Goal: Task Accomplishment & Management: Manage account settings

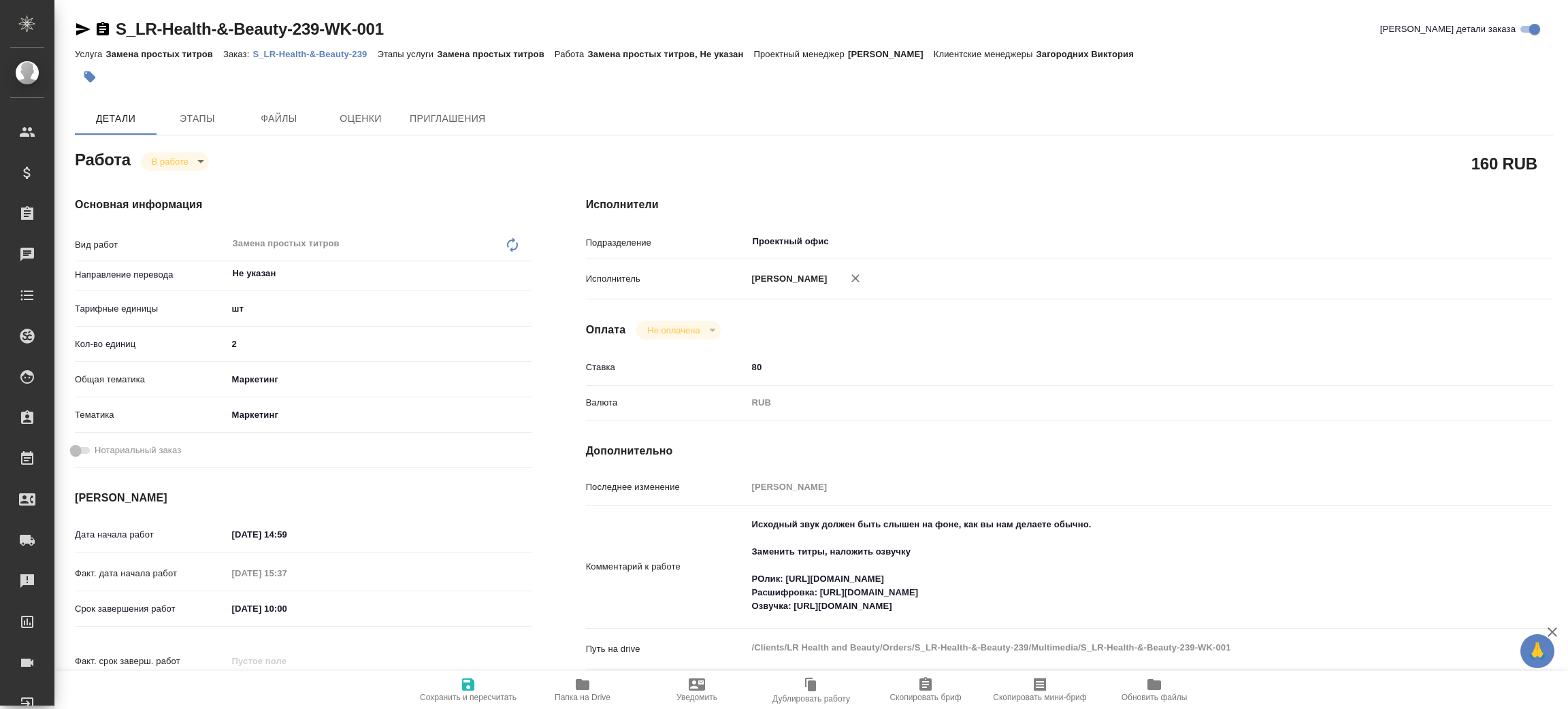
type textarea "x"
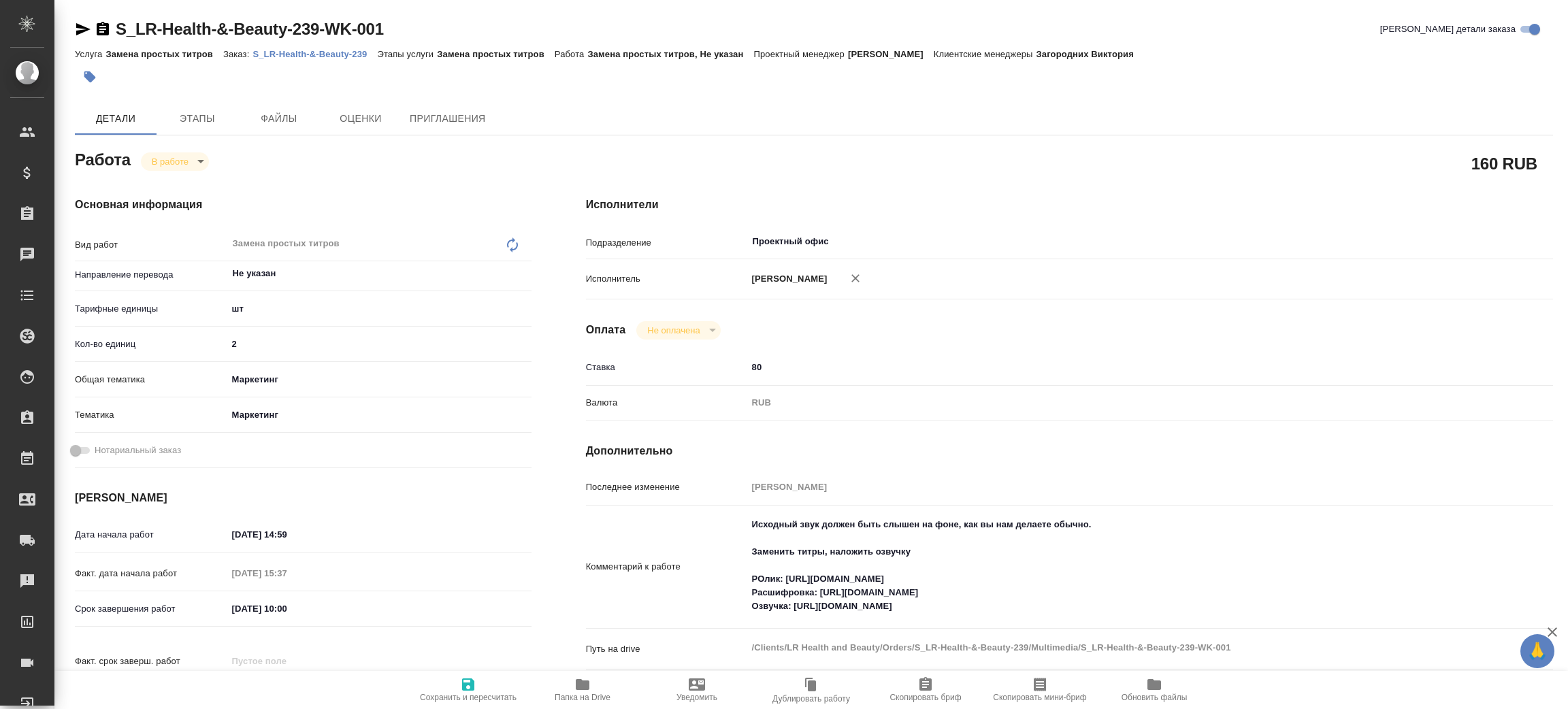
type textarea "x"
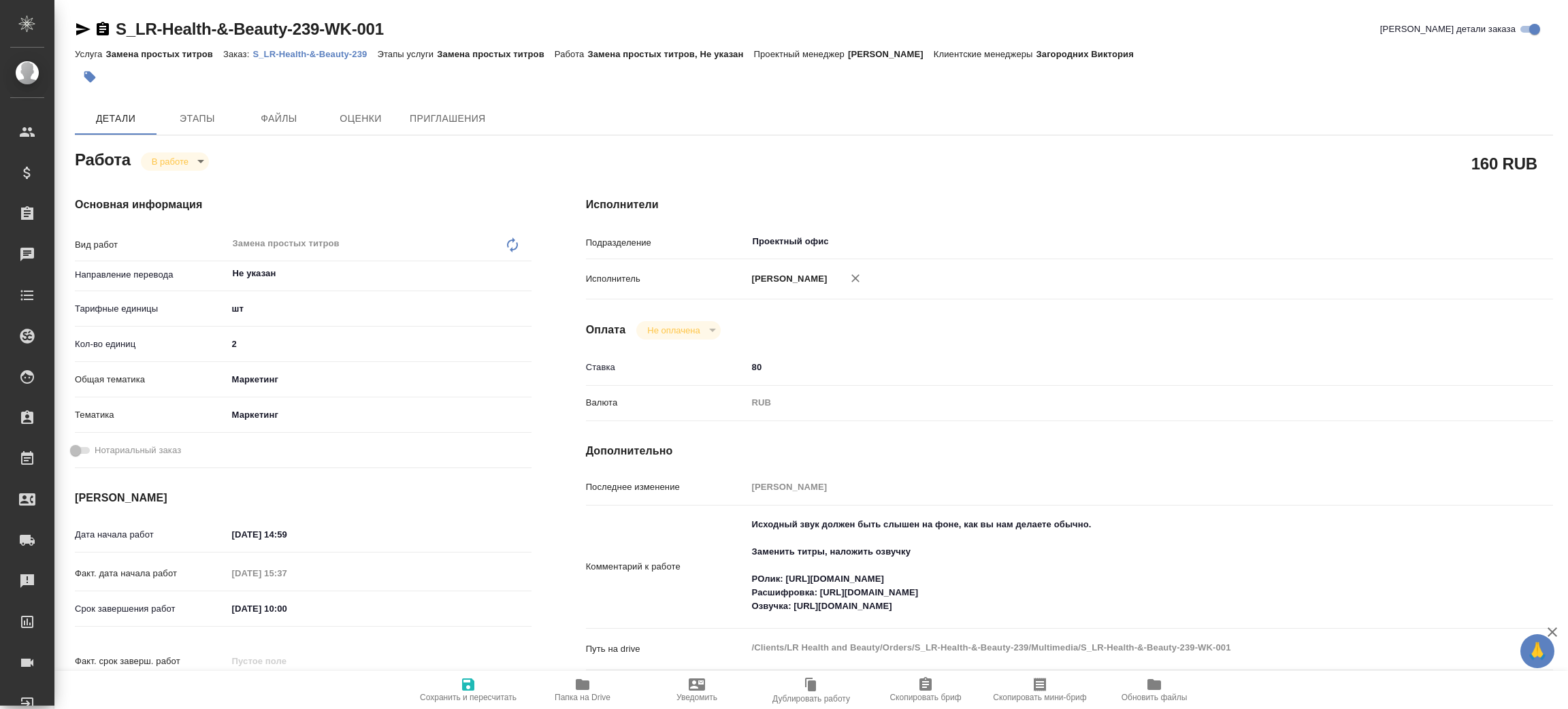
type textarea "x"
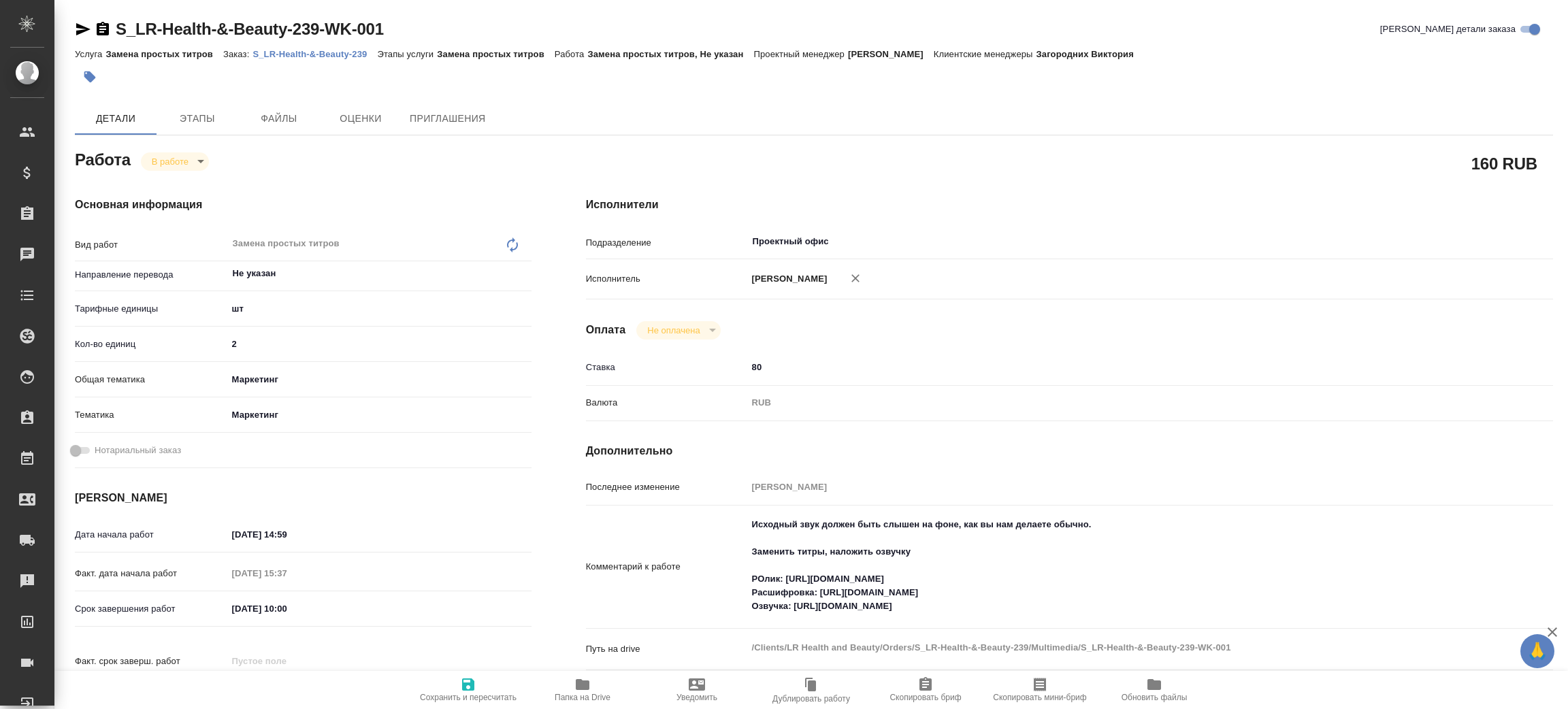
type textarea "x"
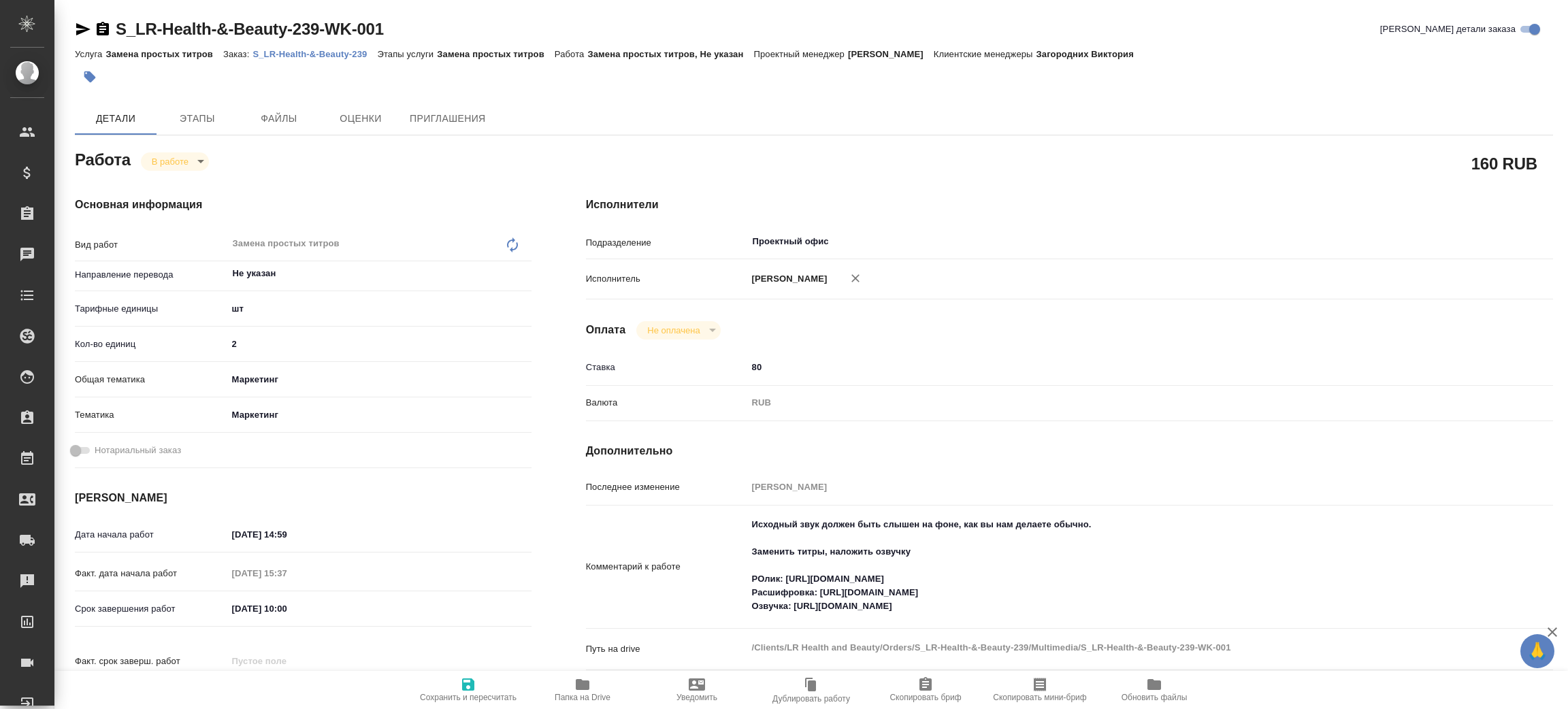
type textarea "x"
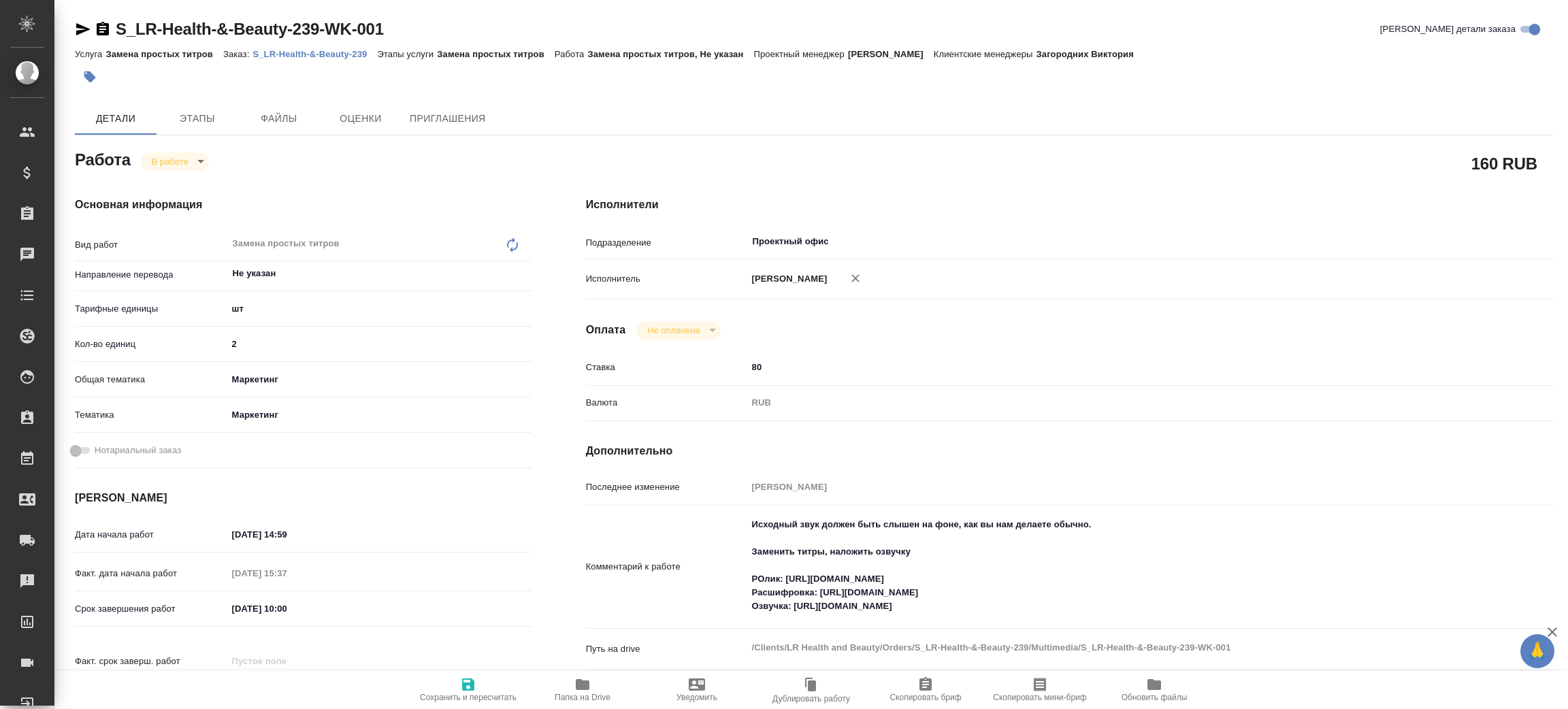
type textarea "x"
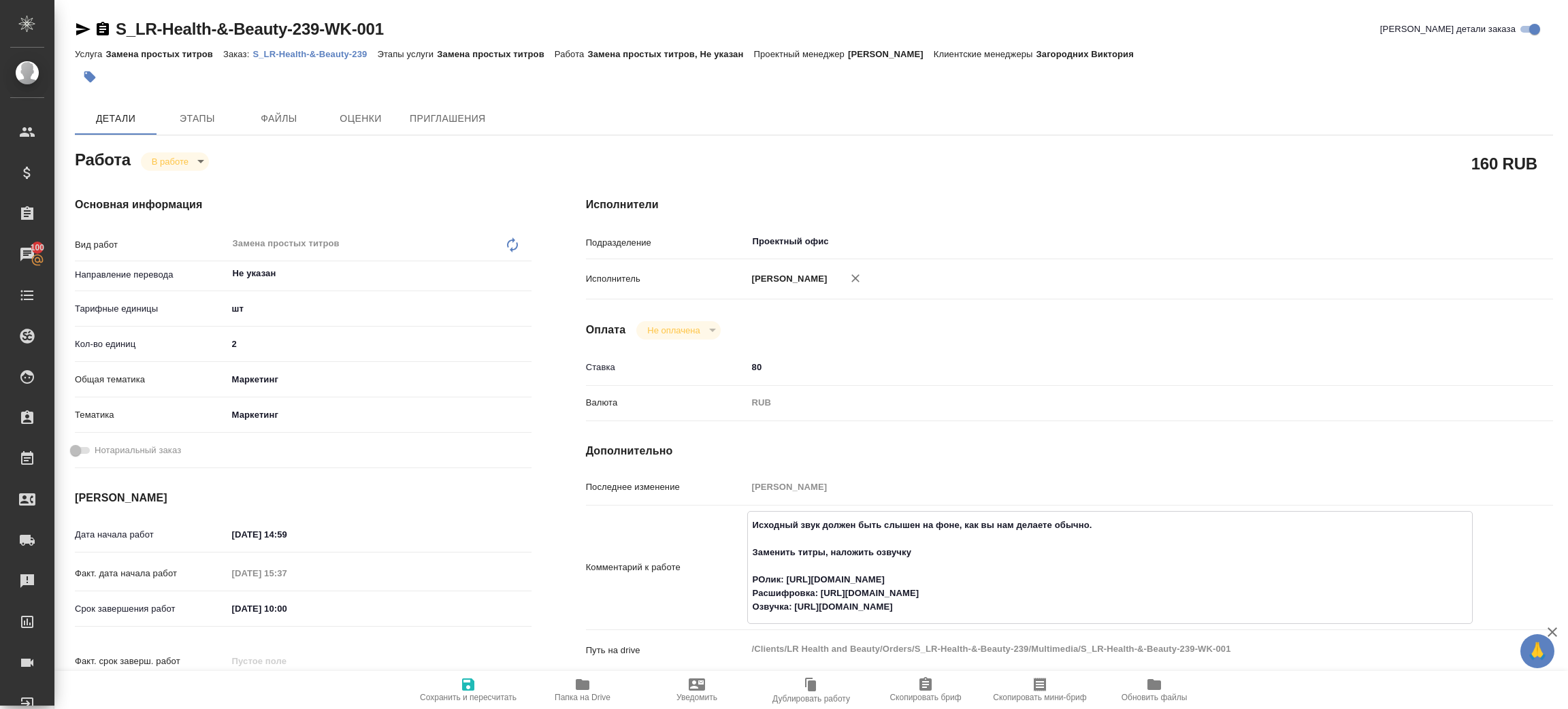
drag, startPoint x: 785, startPoint y: 577, endPoint x: 1054, endPoint y: 578, distance: 269.0
click at [1054, 578] on textarea "Исходный звук должен быть слышен на фоне, как вы нам делаете обычно. Заменить т…" at bounding box center [1111, 566] width 724 height 105
drag, startPoint x: 823, startPoint y: 591, endPoint x: 1088, endPoint y: 589, distance: 265.0
click at [1088, 589] on textarea "Исходный звук должен быть слышен на фоне, как вы нам делаете обычно. Заменить т…" at bounding box center [1111, 566] width 724 height 105
drag, startPoint x: 795, startPoint y: 608, endPoint x: 1151, endPoint y: 366, distance: 430.5
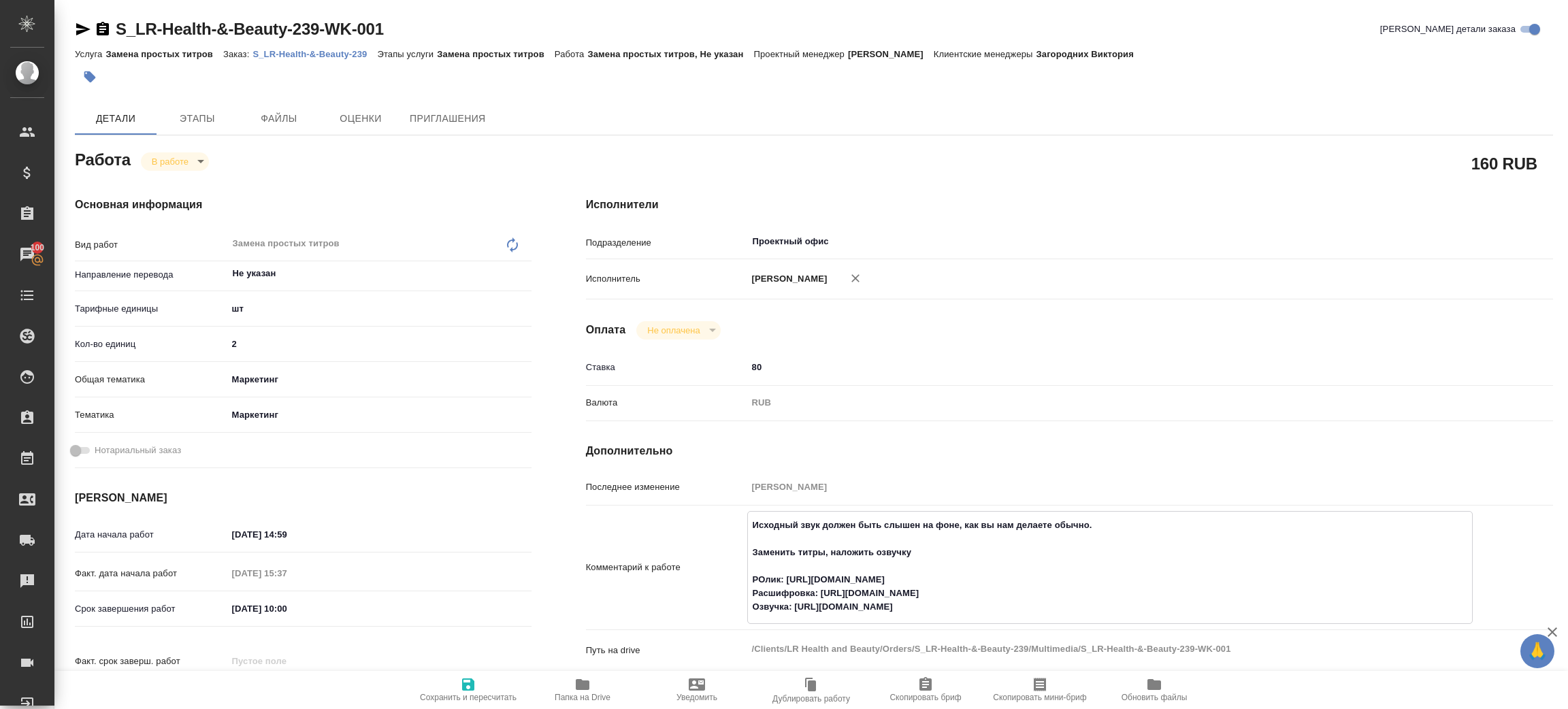
click at [1106, 611] on textarea "Исходный звук должен быть слышен на фоне, как вы нам делаете обычно. Заменить т…" at bounding box center [1111, 566] width 724 height 105
type textarea "x"
click at [600, 687] on span "Папка на Drive" at bounding box center [582, 689] width 98 height 26
click at [583, 685] on icon "button" at bounding box center [582, 685] width 13 height 11
click at [321, 53] on p "S_LR-Health-&-Beauty-239" at bounding box center [314, 54] width 124 height 10
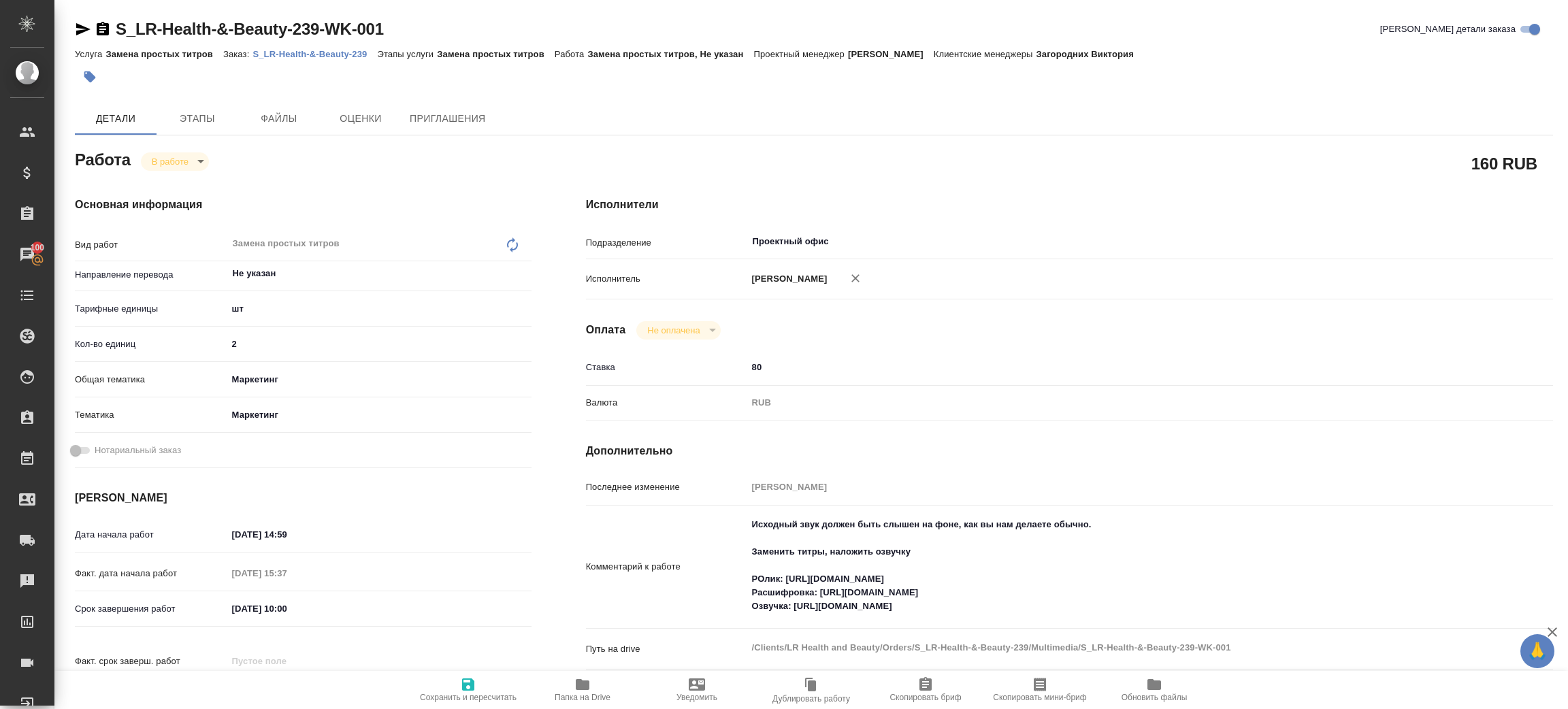
click at [170, 152] on body "🙏 .cls-1 fill:#fff; AWATERA Zenkov Aleksei Клиенты Спецификации Заказы 100 Чаты…" at bounding box center [784, 354] width 1568 height 709
click at [187, 199] on li "Сдан" at bounding box center [185, 208] width 90 height 23
type textarea "x"
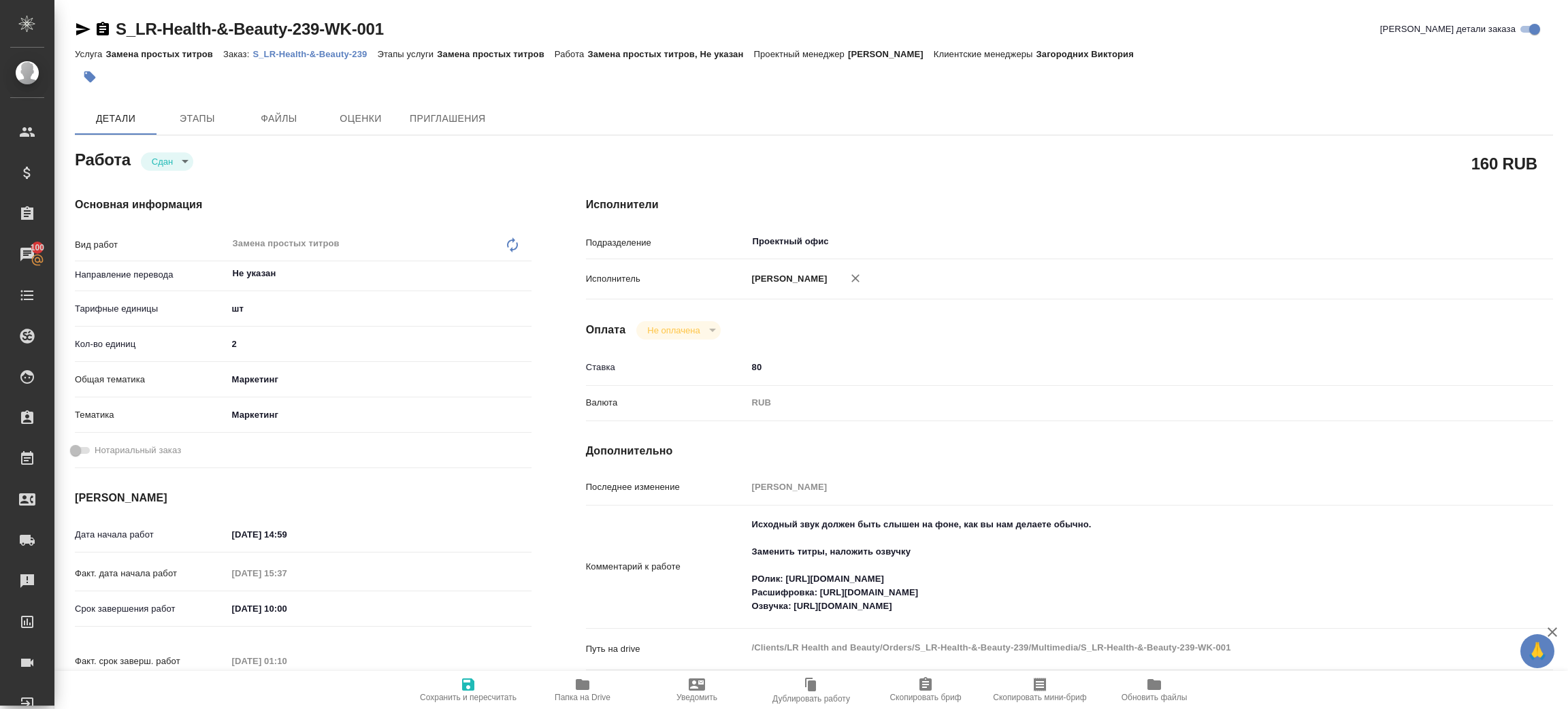
type textarea "x"
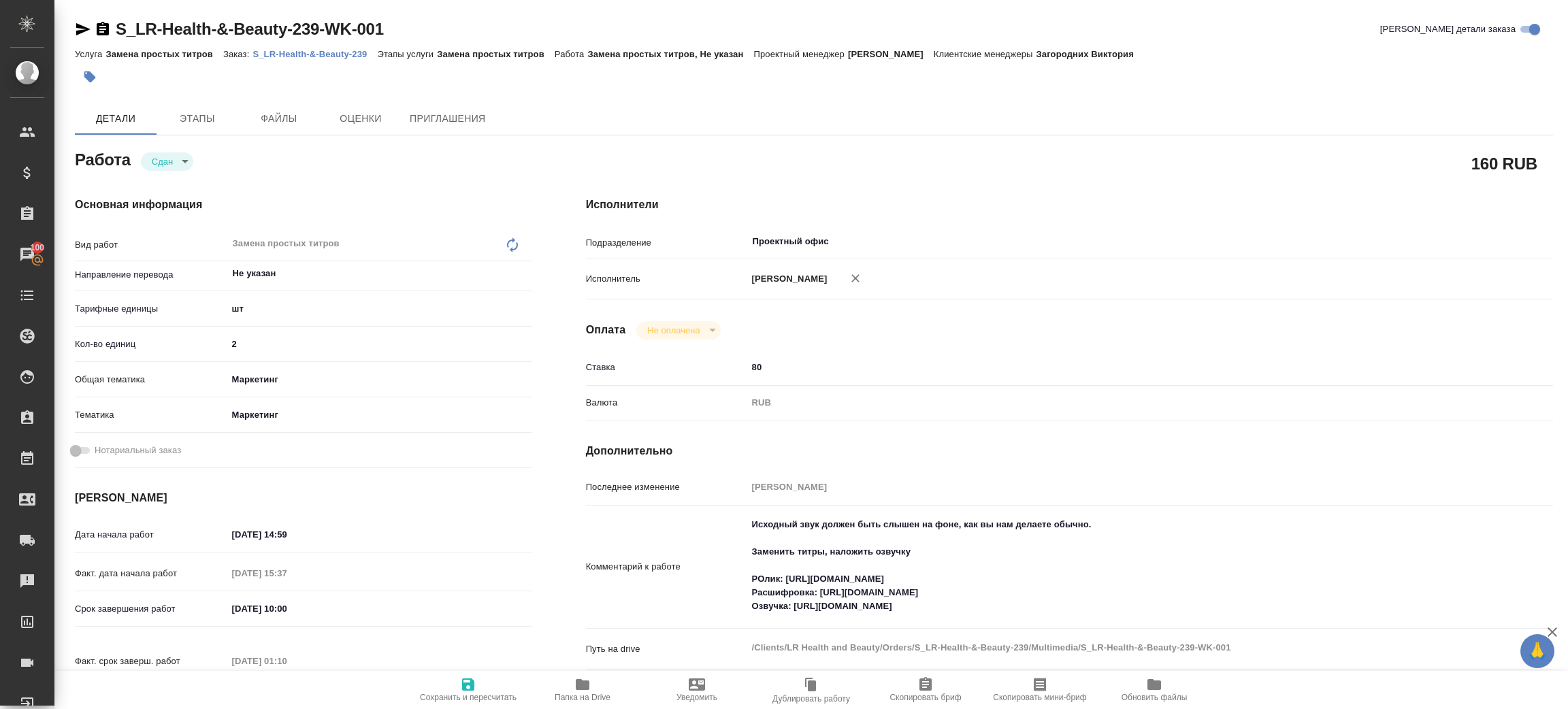
type textarea "x"
click at [289, 48] on link "S_LR-Health-&-Beauty-239" at bounding box center [314, 53] width 124 height 12
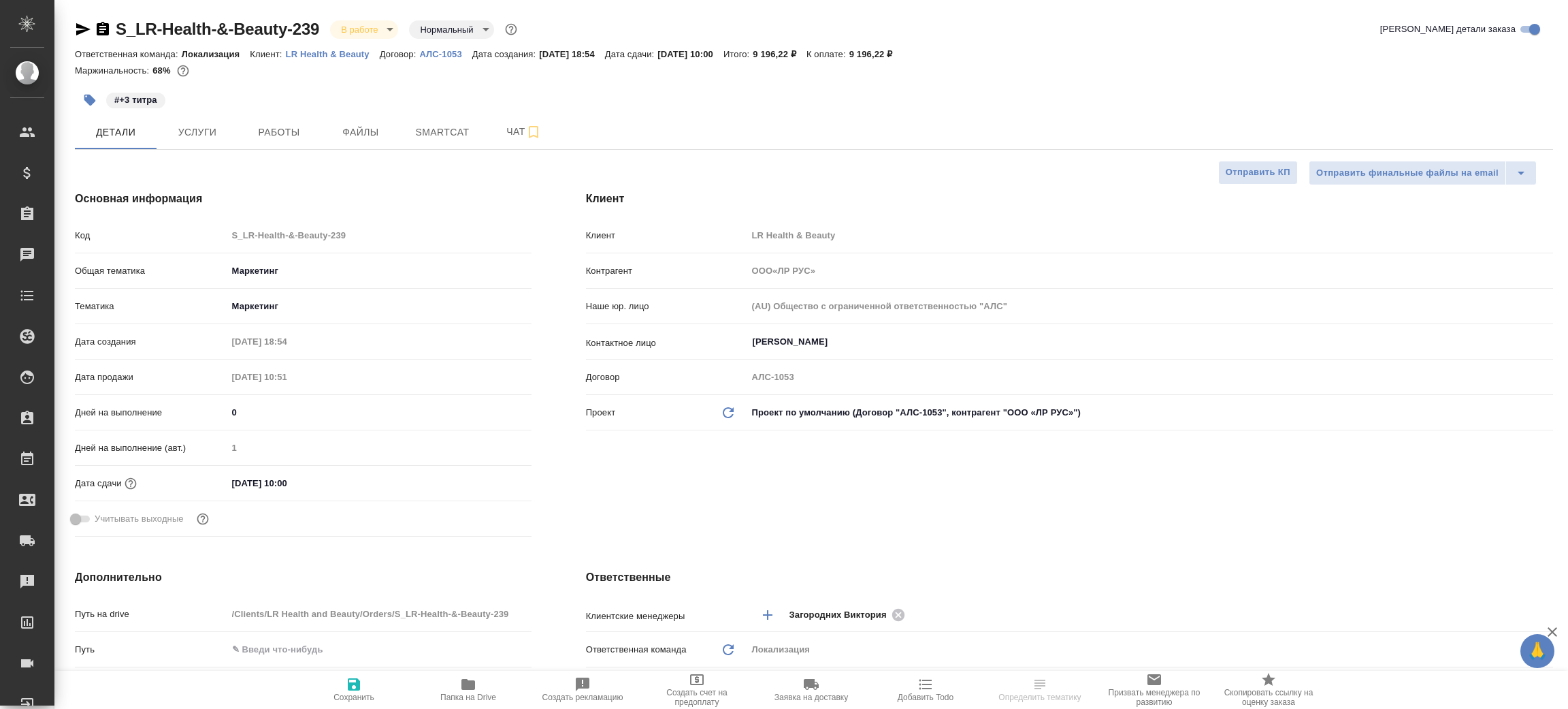
select select "RU"
type textarea "x"
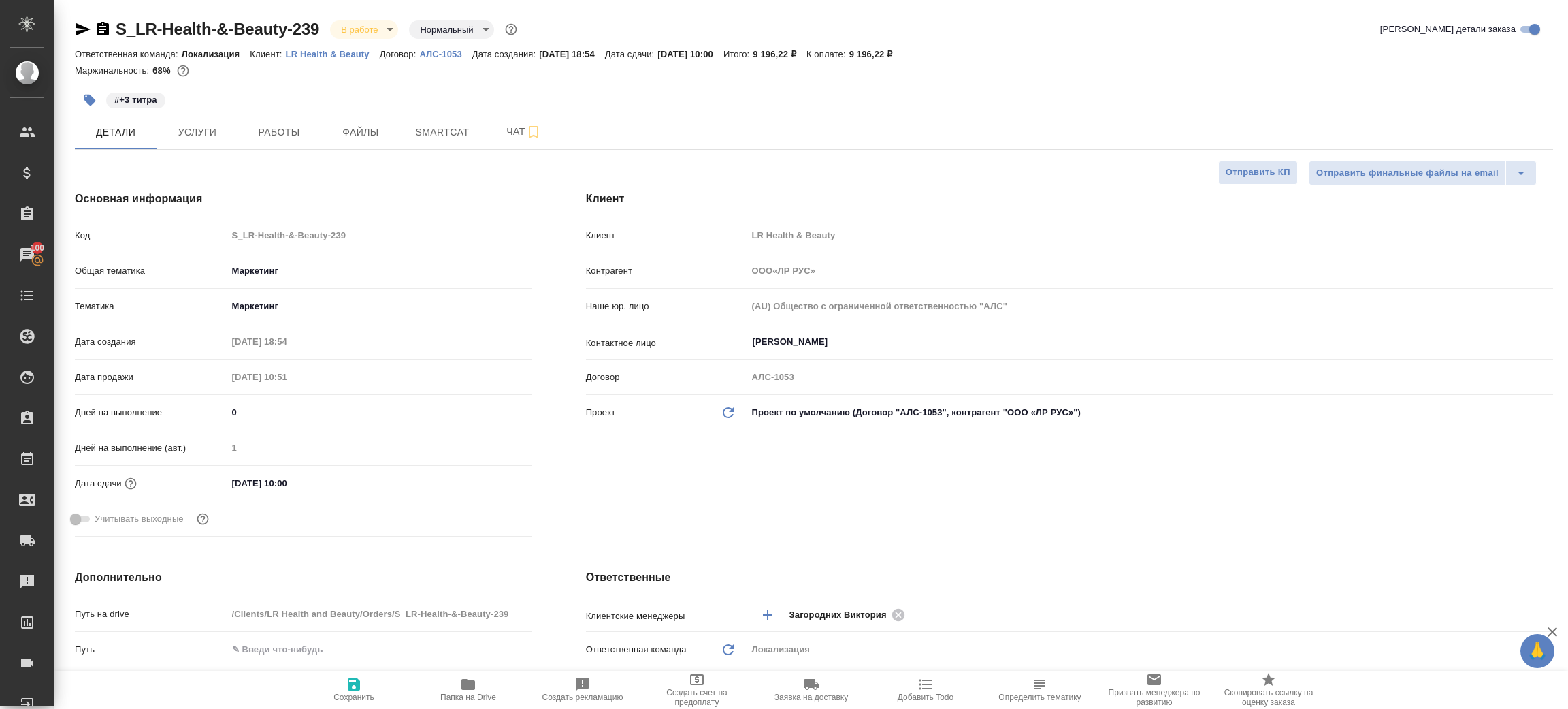
type input "ООО«ЛР РУС»"
type textarea "x"
type input "ООО«ЛР РУС»"
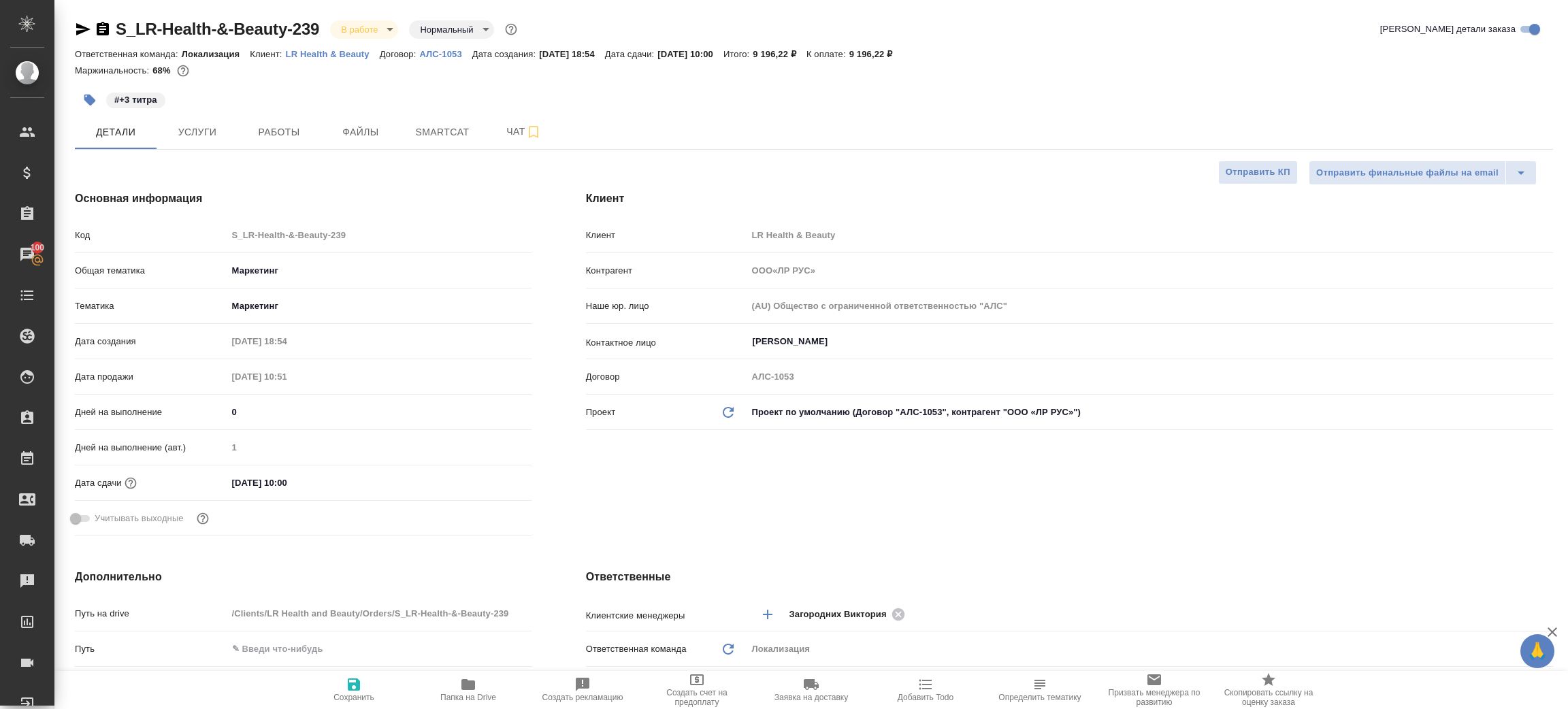
type textarea "x"
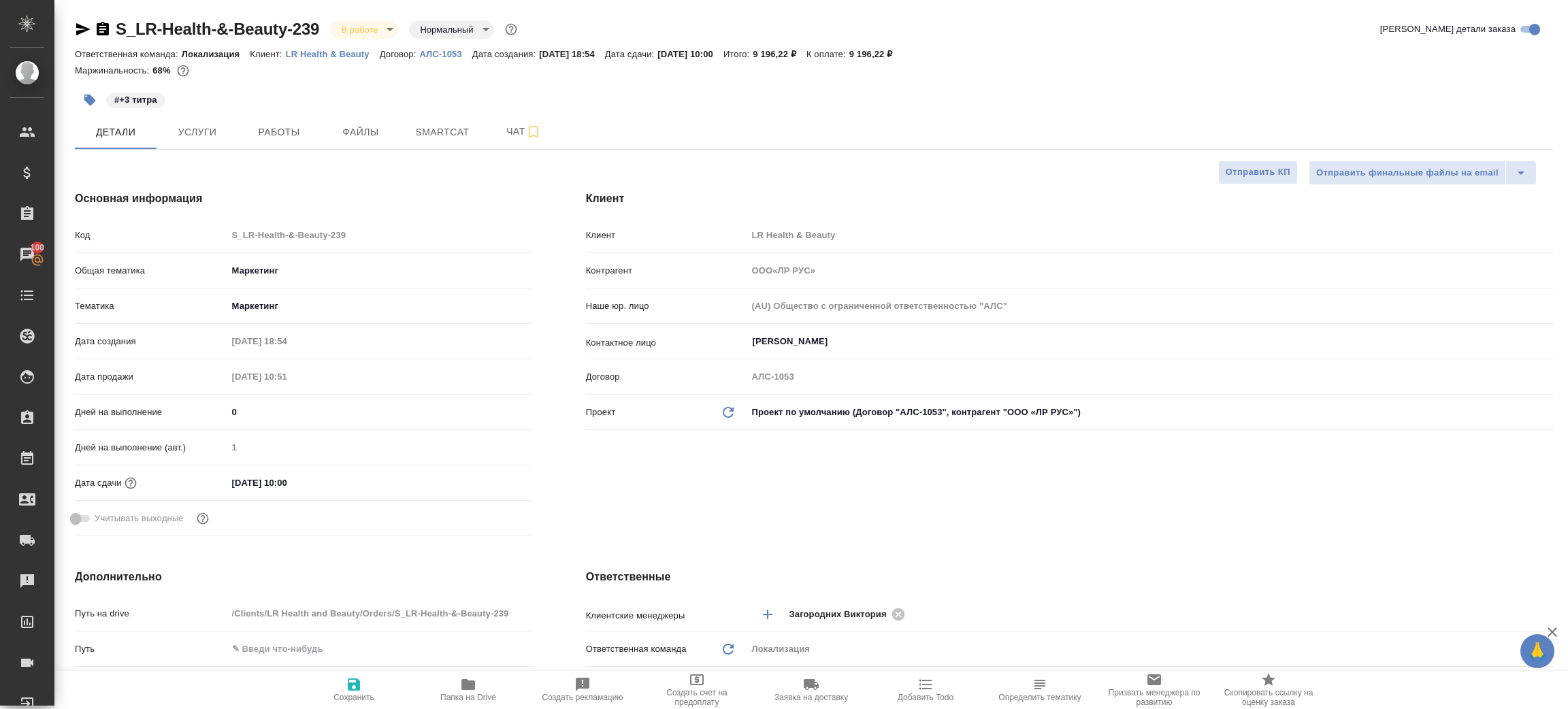
type textarea "x"
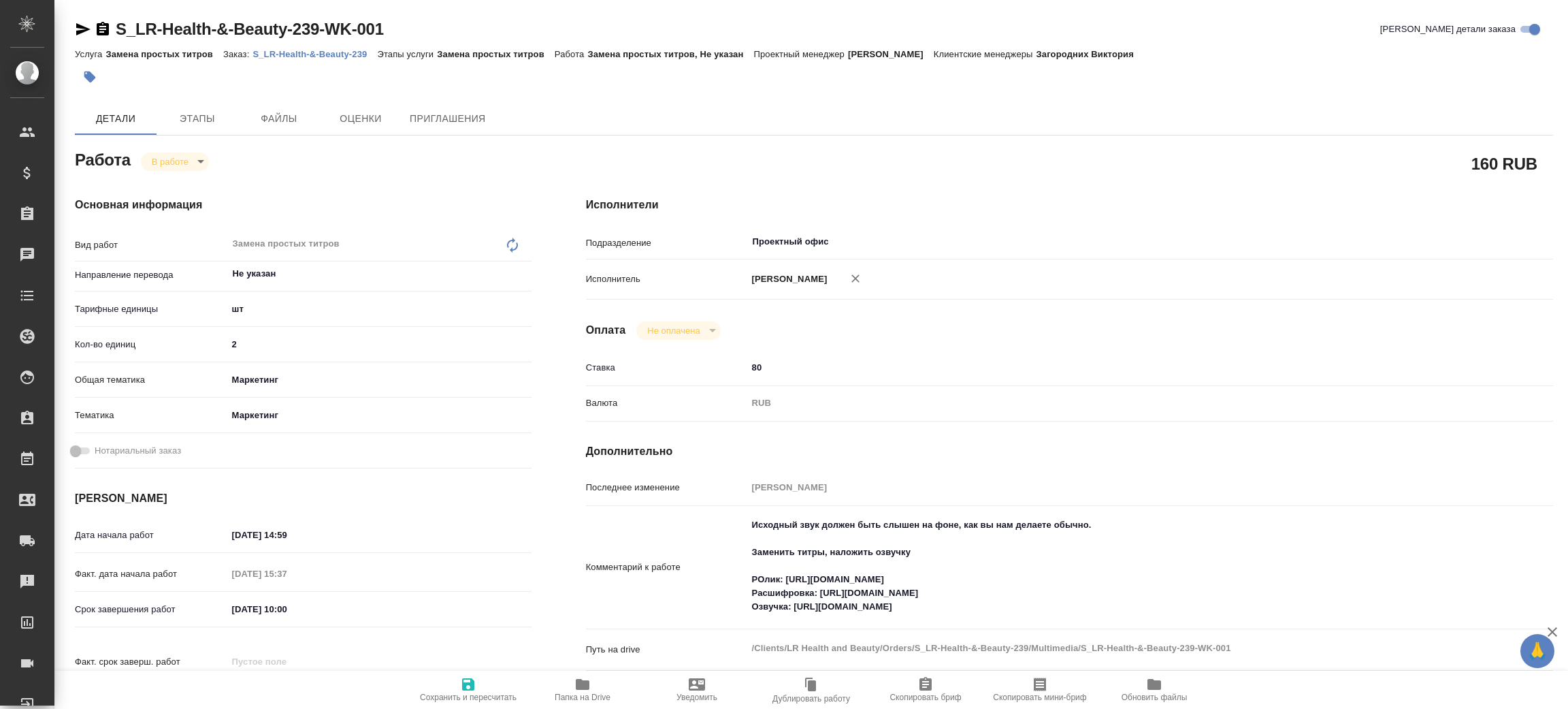
type textarea "x"
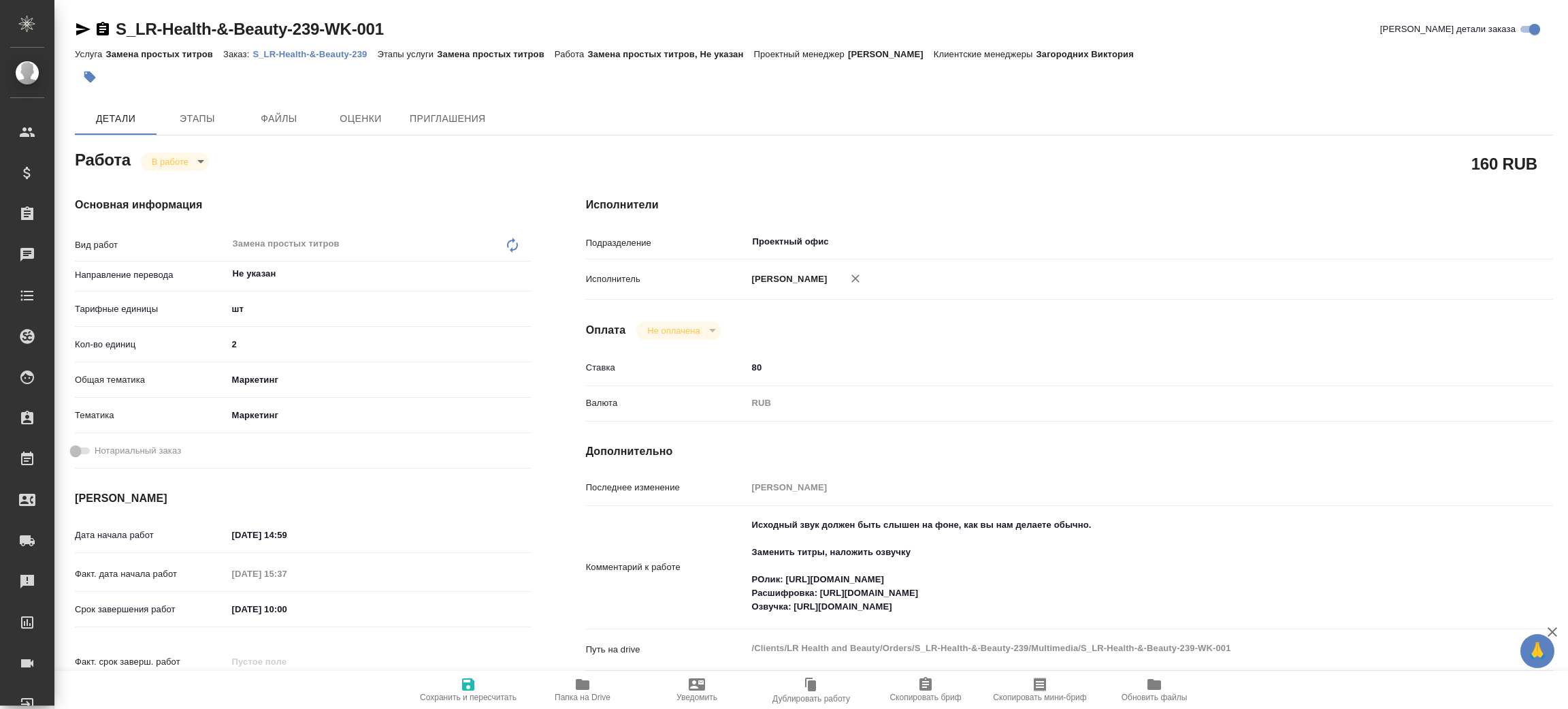
type textarea "x"
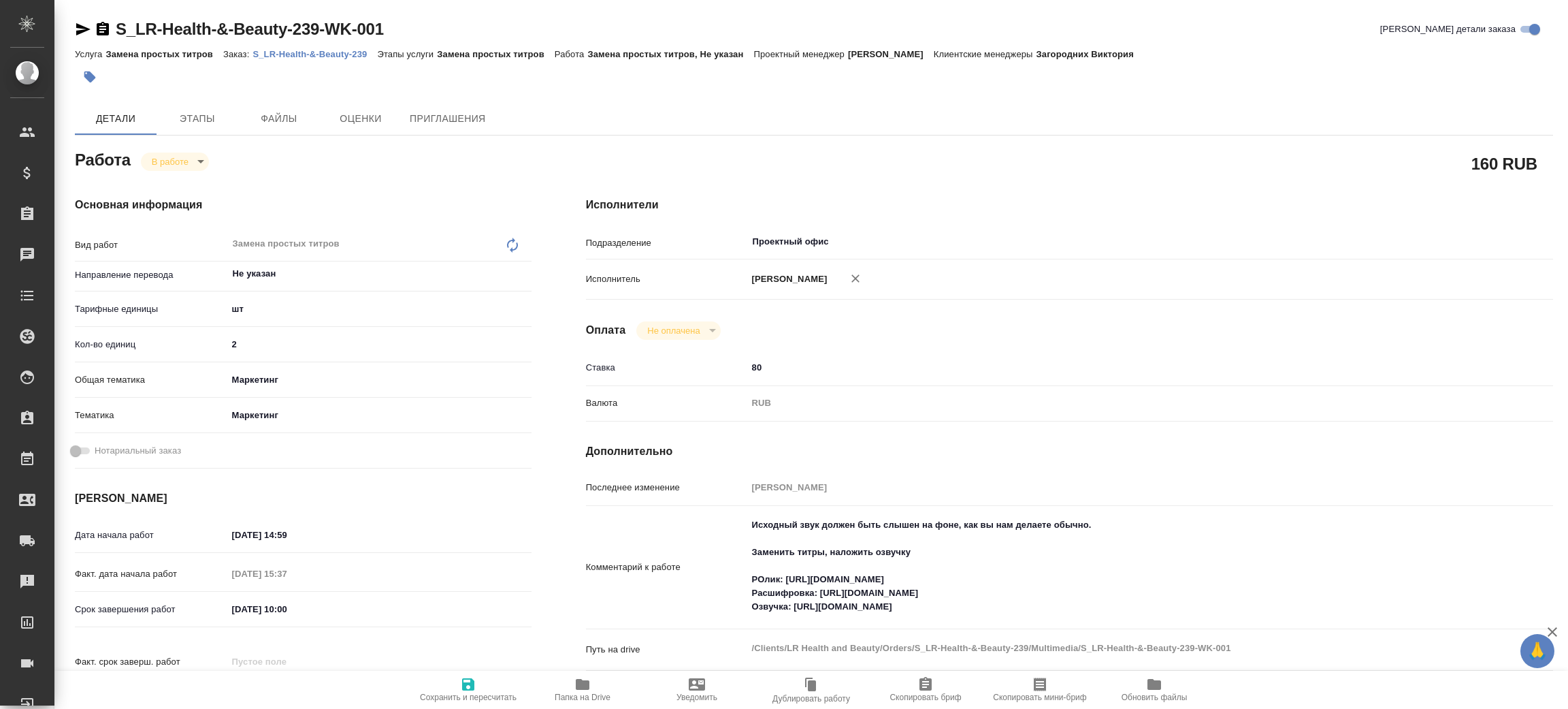
type textarea "x"
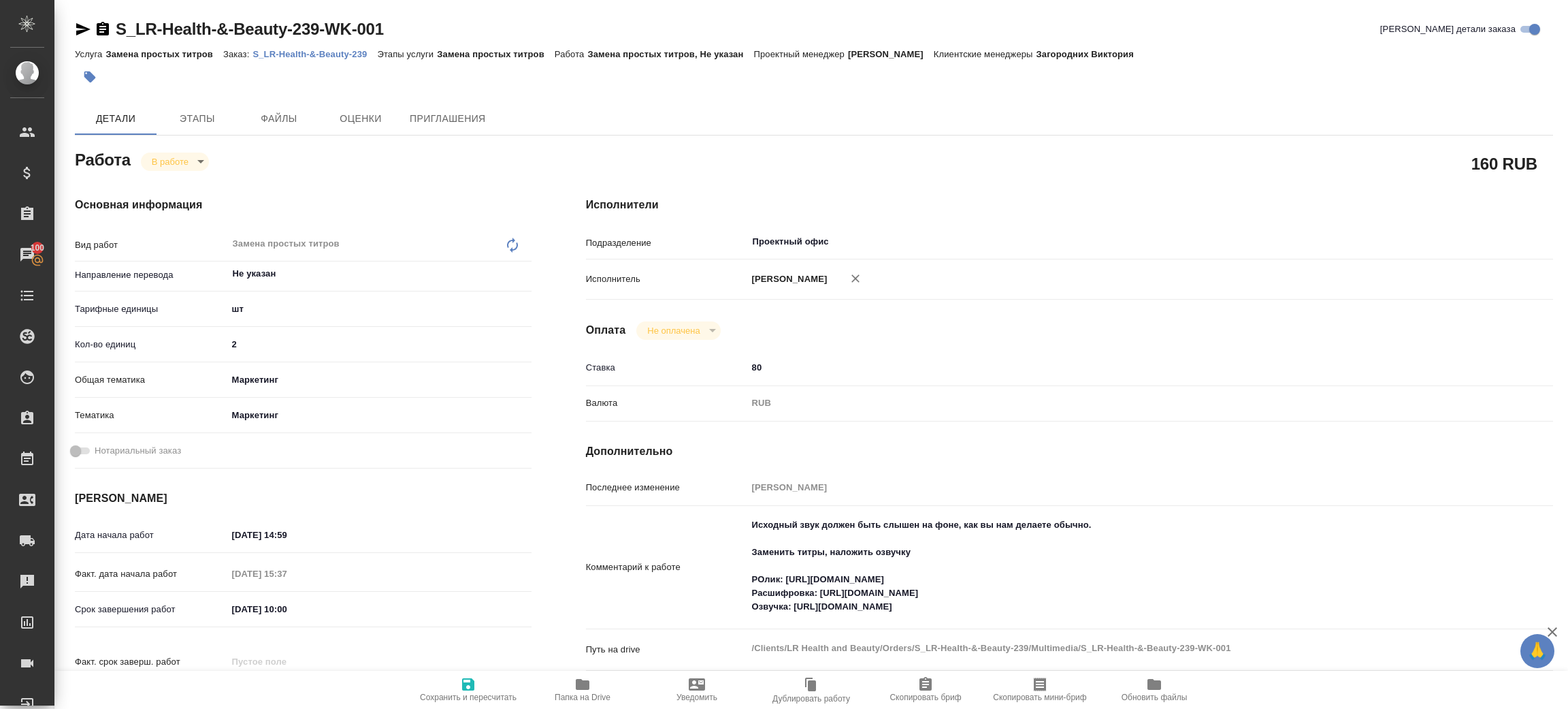
type textarea "x"
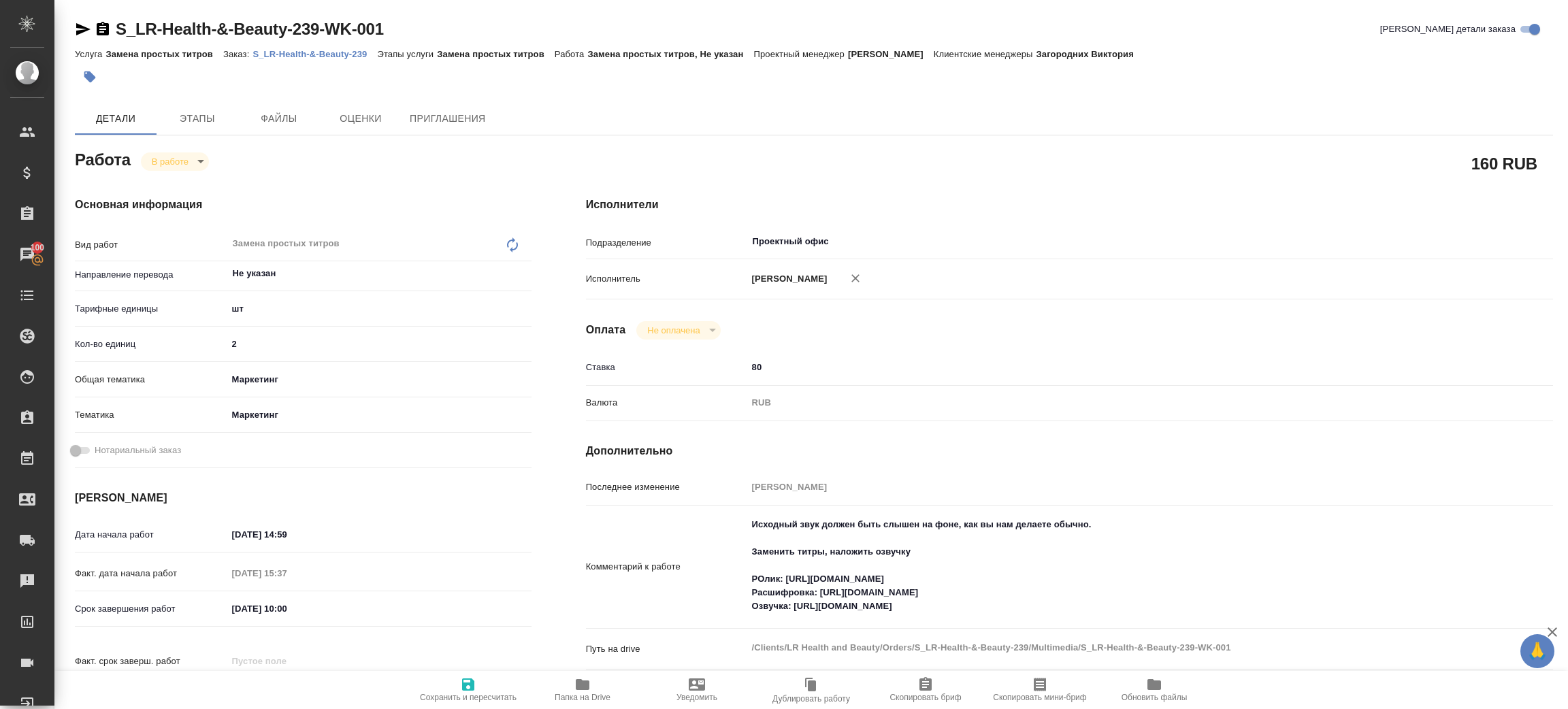
type textarea "x"
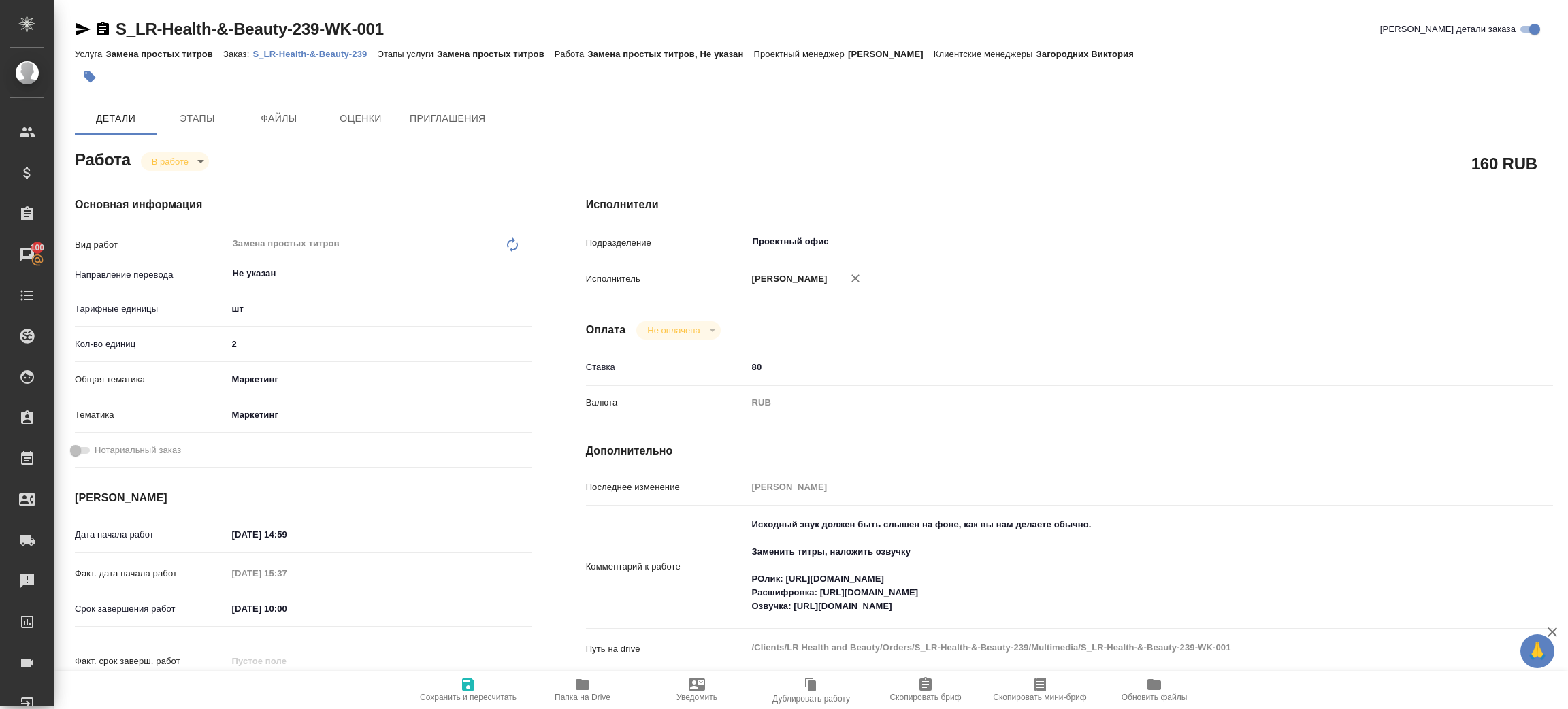
type textarea "x"
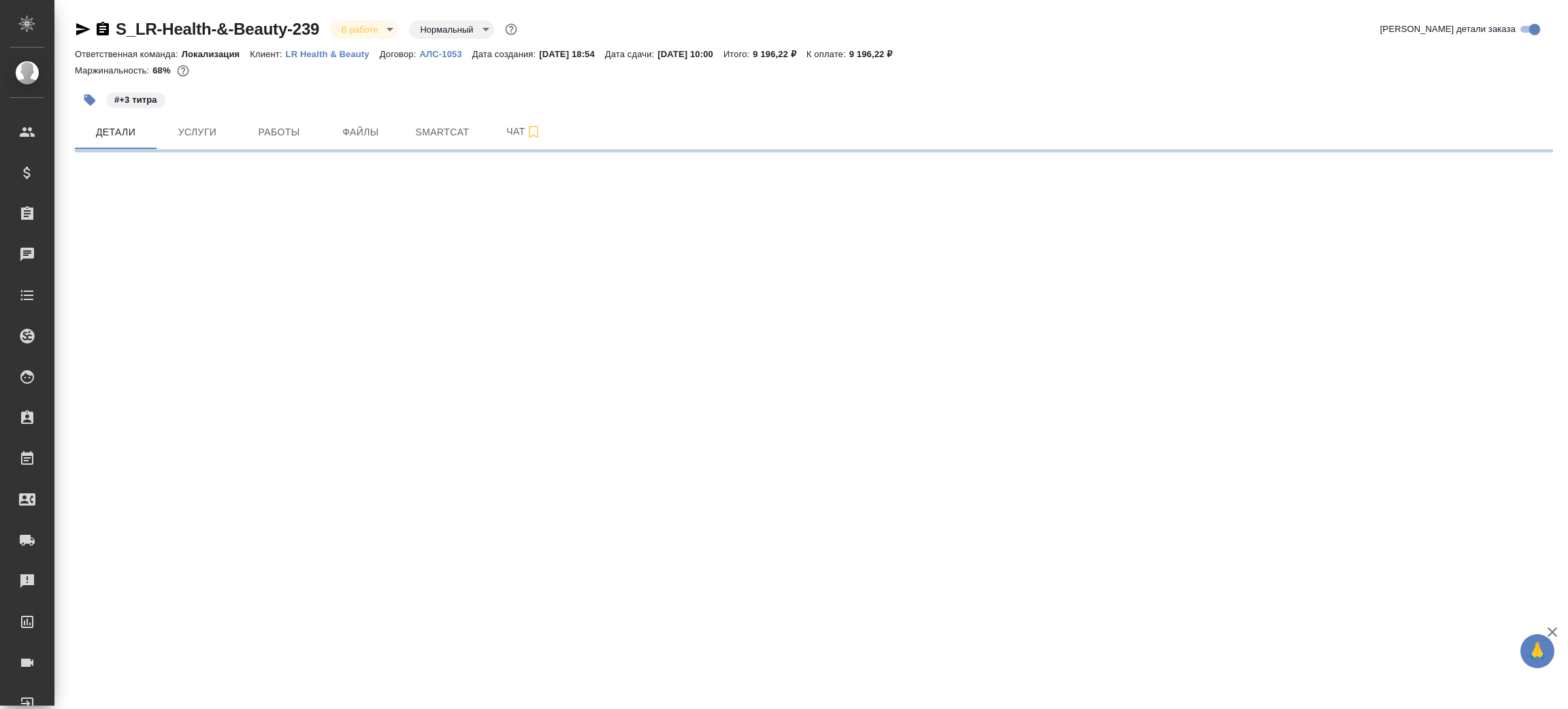
select select "RU"
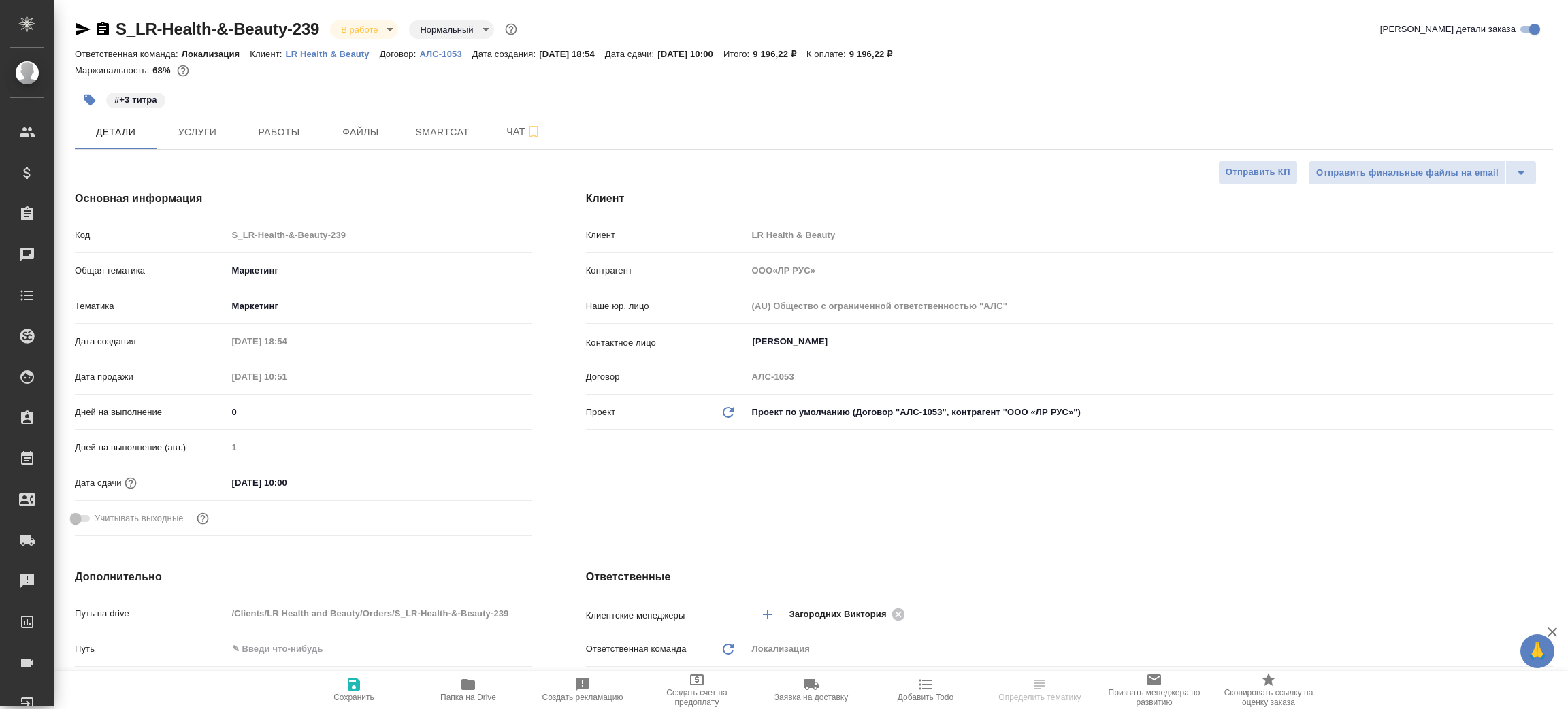
type textarea "x"
type input "[PERSON_NAME]"
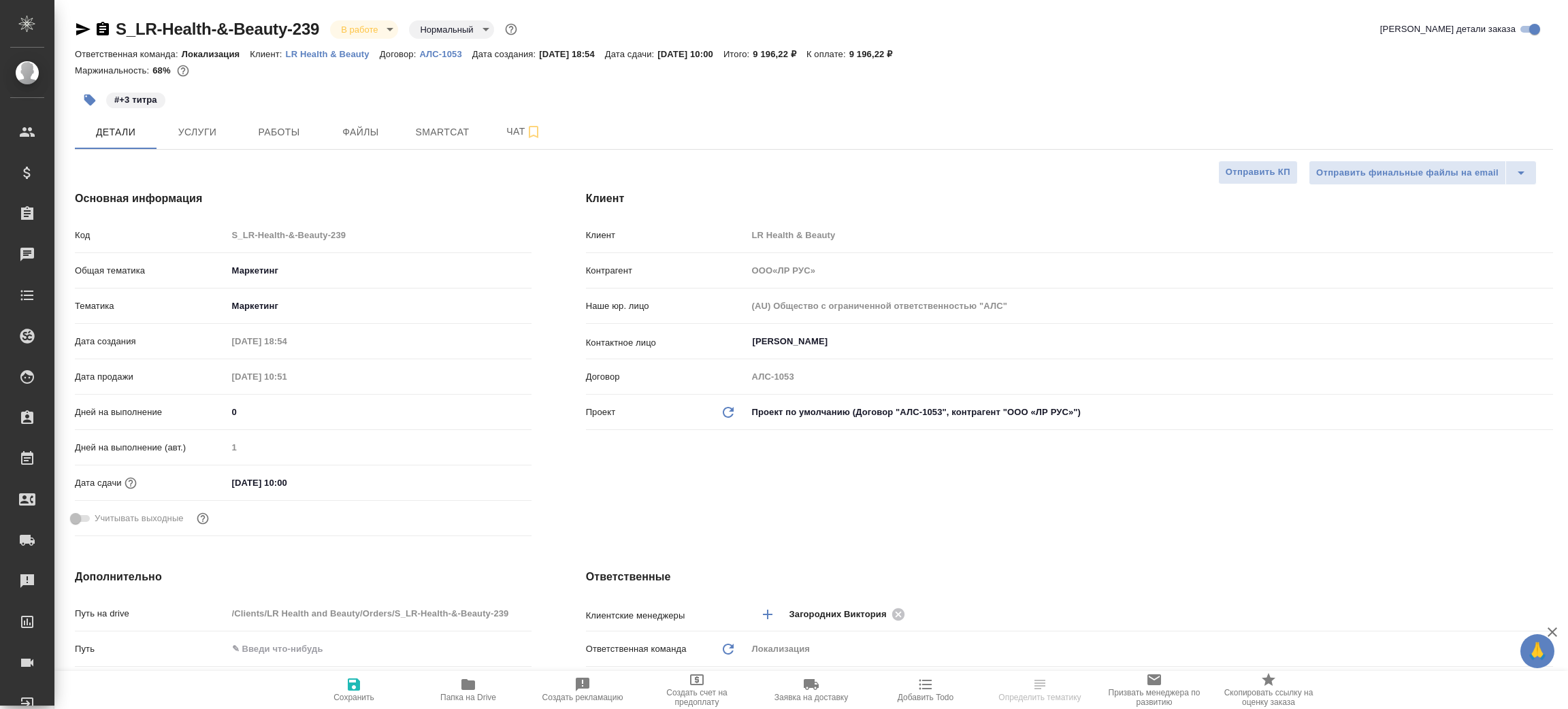
type input "ООО«ЛР РУС»"
type textarea "x"
click at [81, 30] on icon "button" at bounding box center [83, 30] width 14 height 13
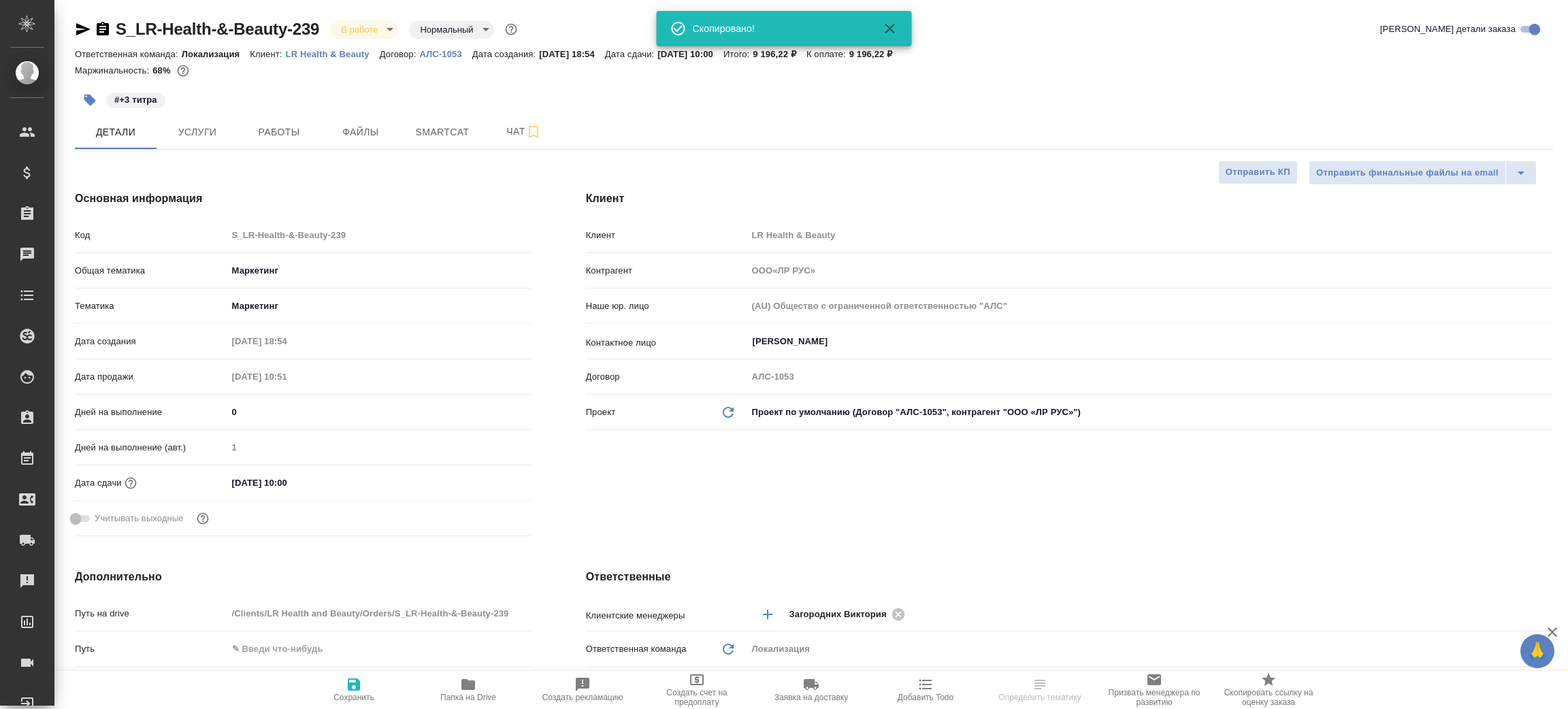
type input "ООО«ЛР РУС»"
type textarea "x"
select select "RU"
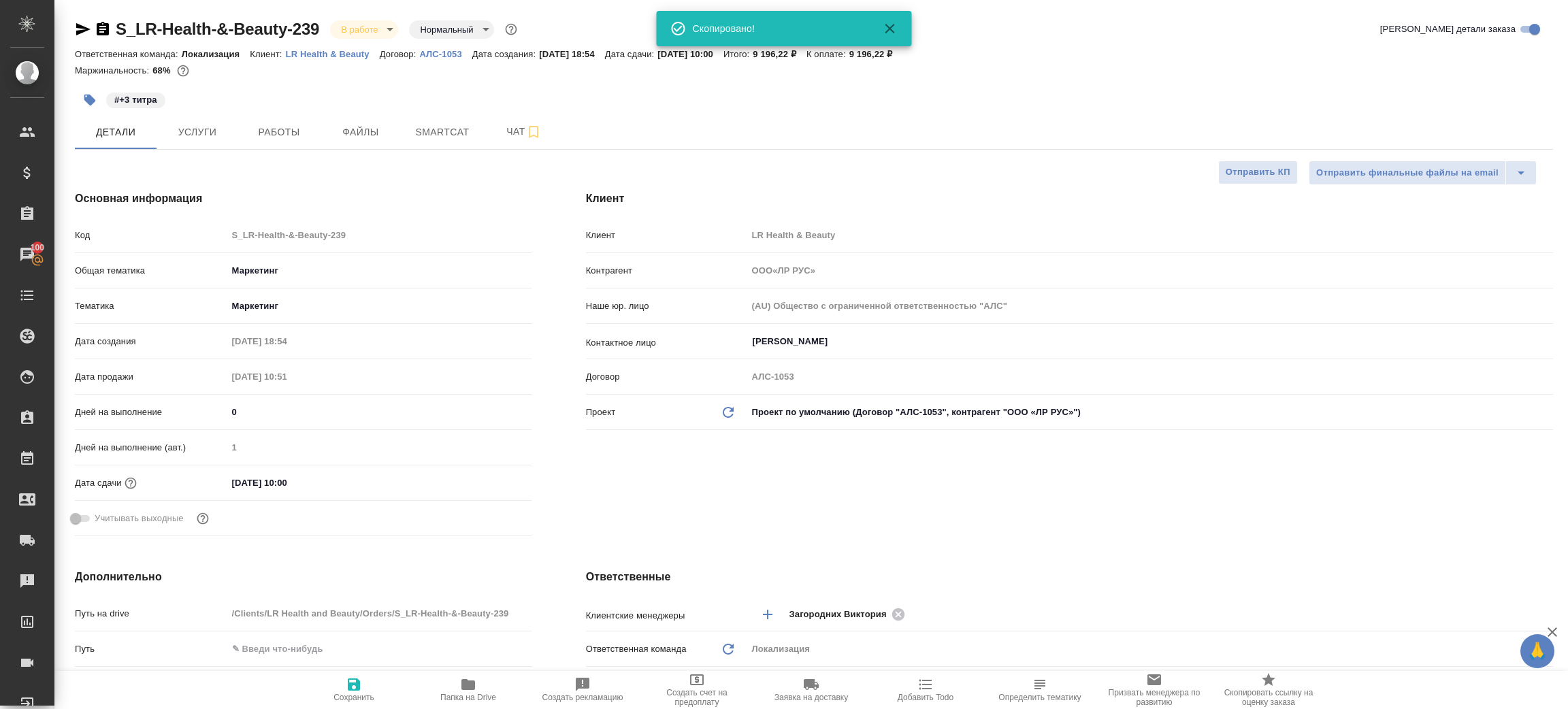
type textarea "x"
type input "ООО«ЛР РУС»"
type textarea "x"
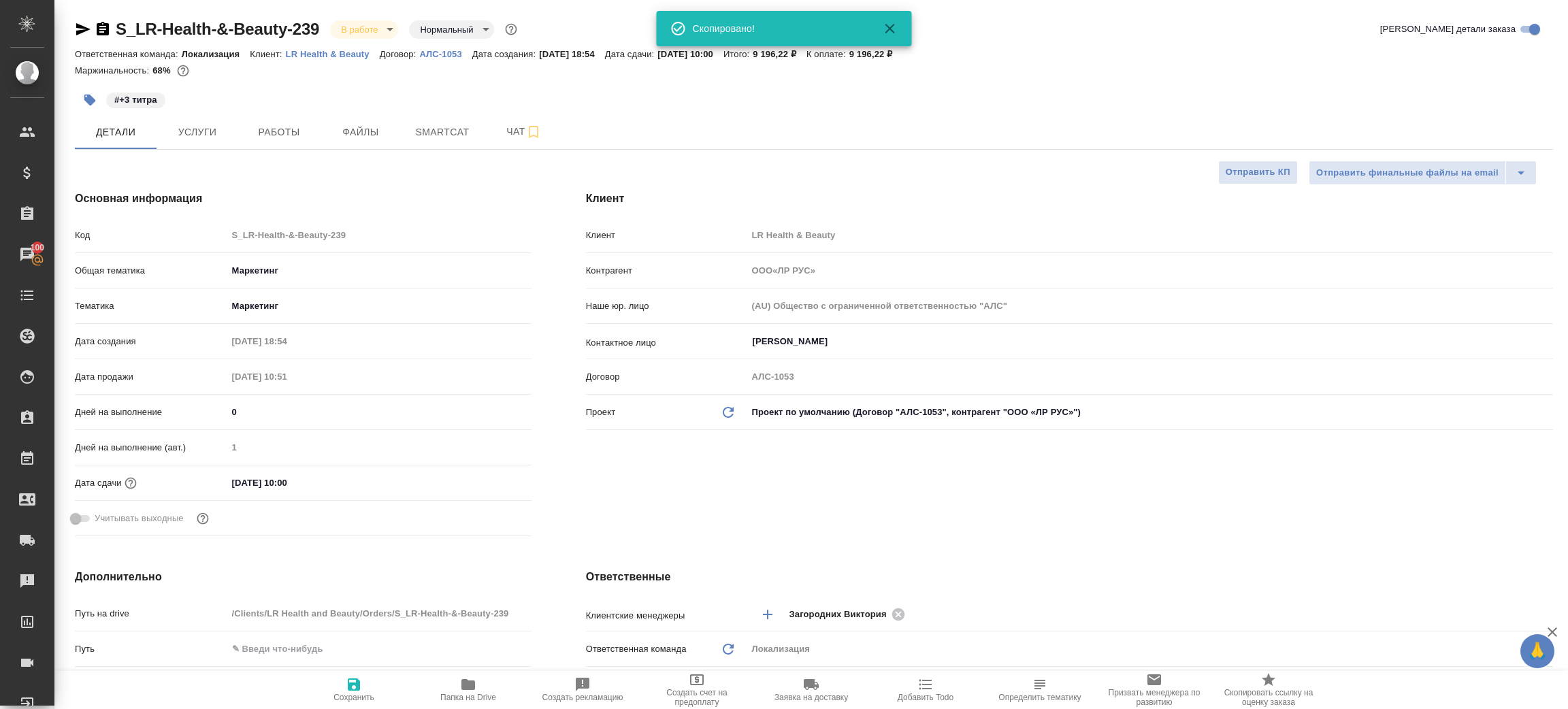
type textarea "x"
type input "ООО«ЛР РУС»"
type textarea "x"
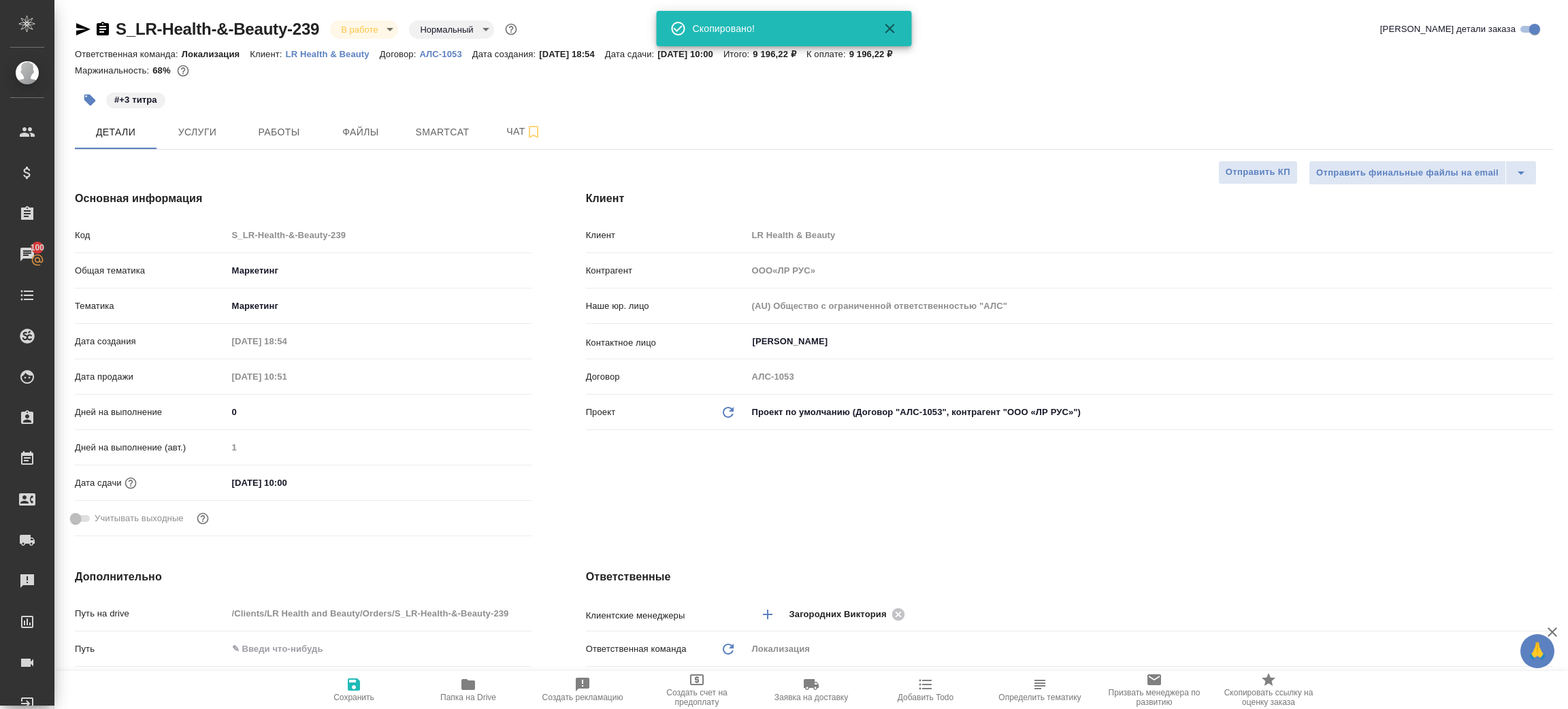
type textarea "x"
type input "ООО«ЛР РУС»"
type textarea "x"
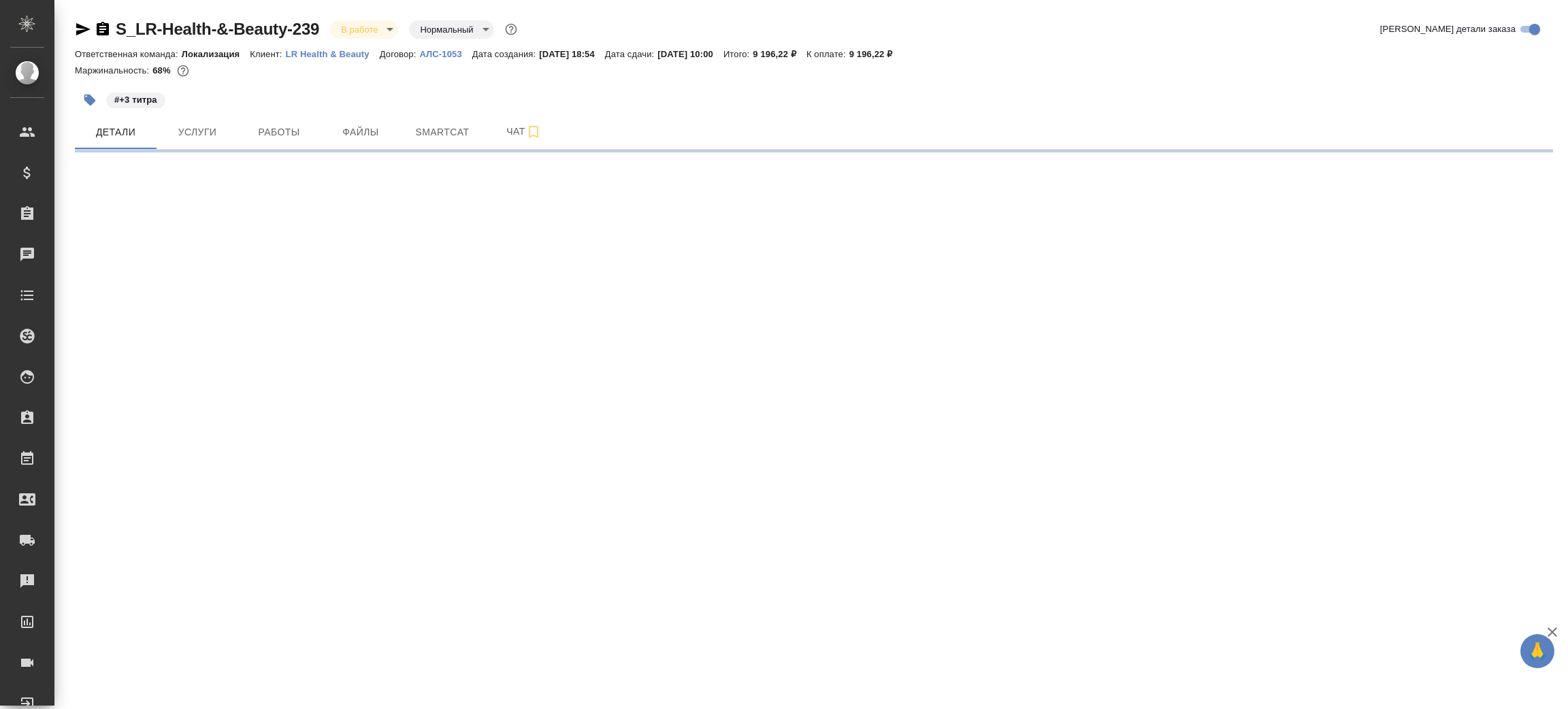
select select "RU"
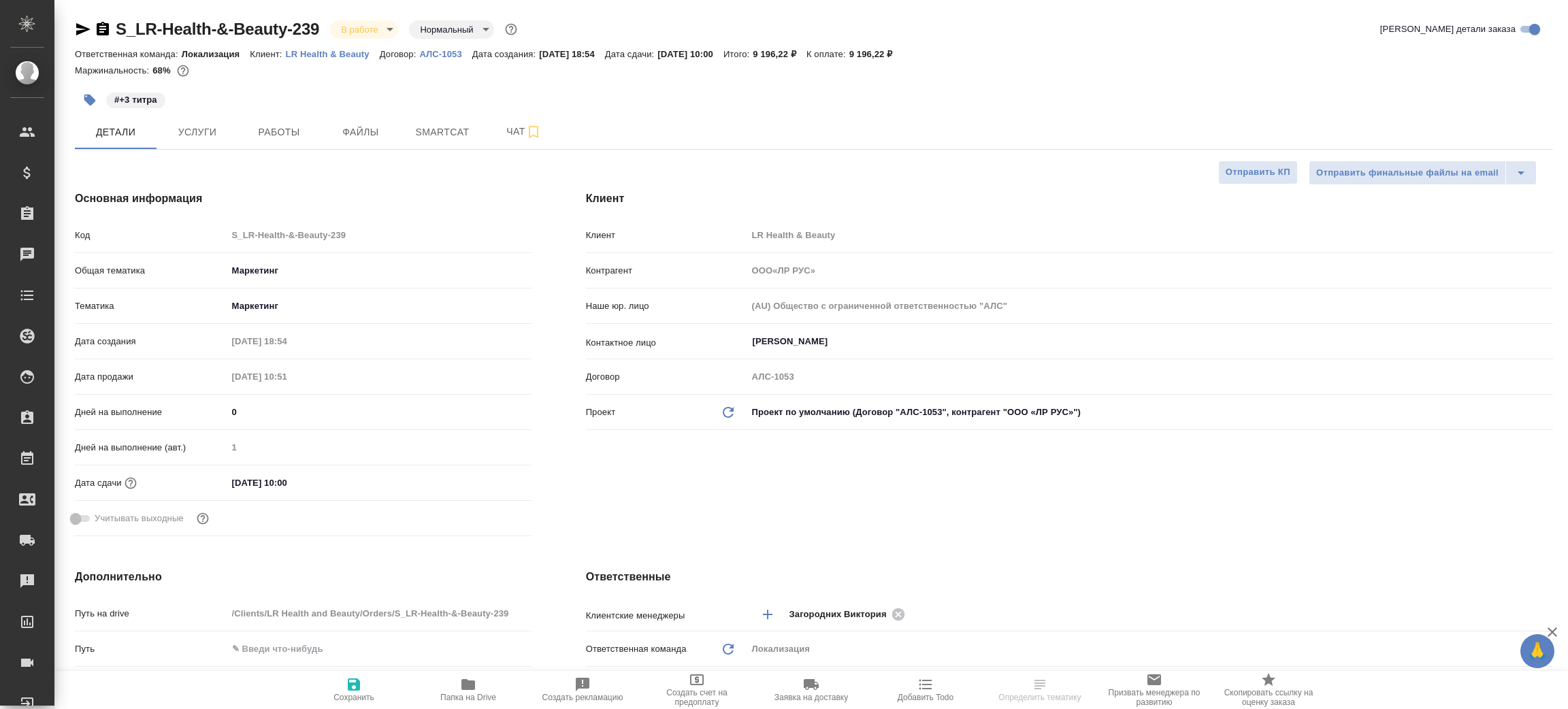
type textarea "x"
type input "ООО«ЛР РУС»"
type textarea "x"
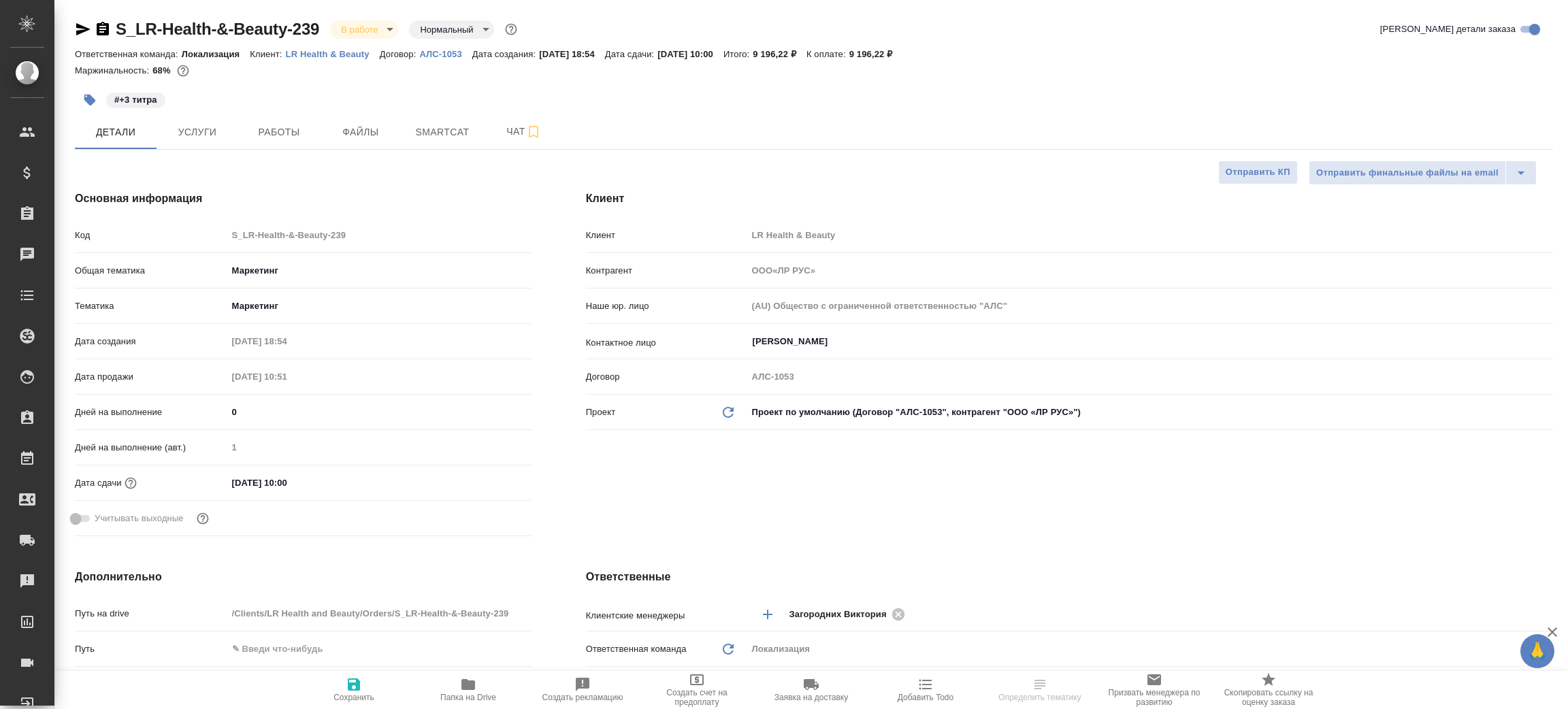
type textarea "x"
click at [102, 23] on icon "button" at bounding box center [102, 29] width 16 height 16
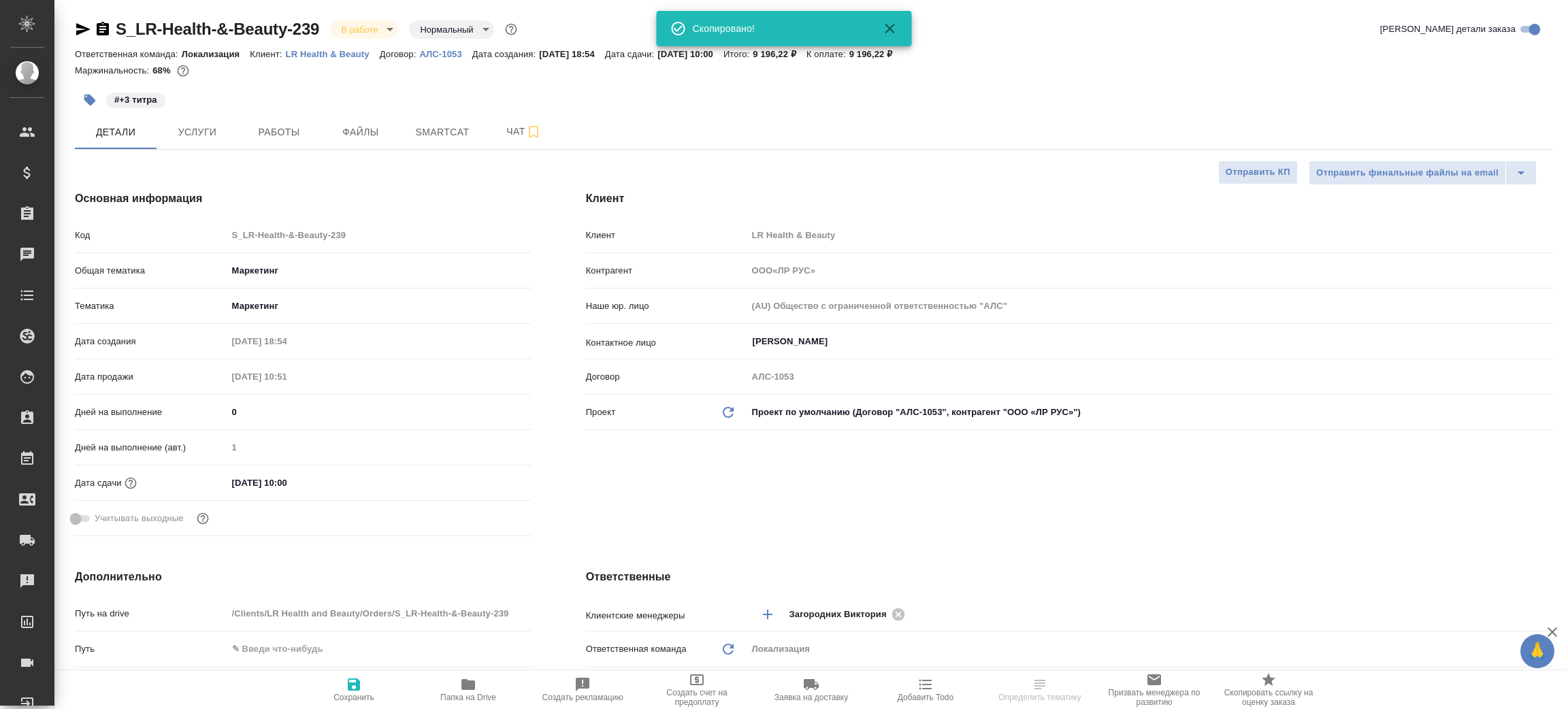
type input "ООО«ЛР РУС»"
type textarea "x"
select select "RU"
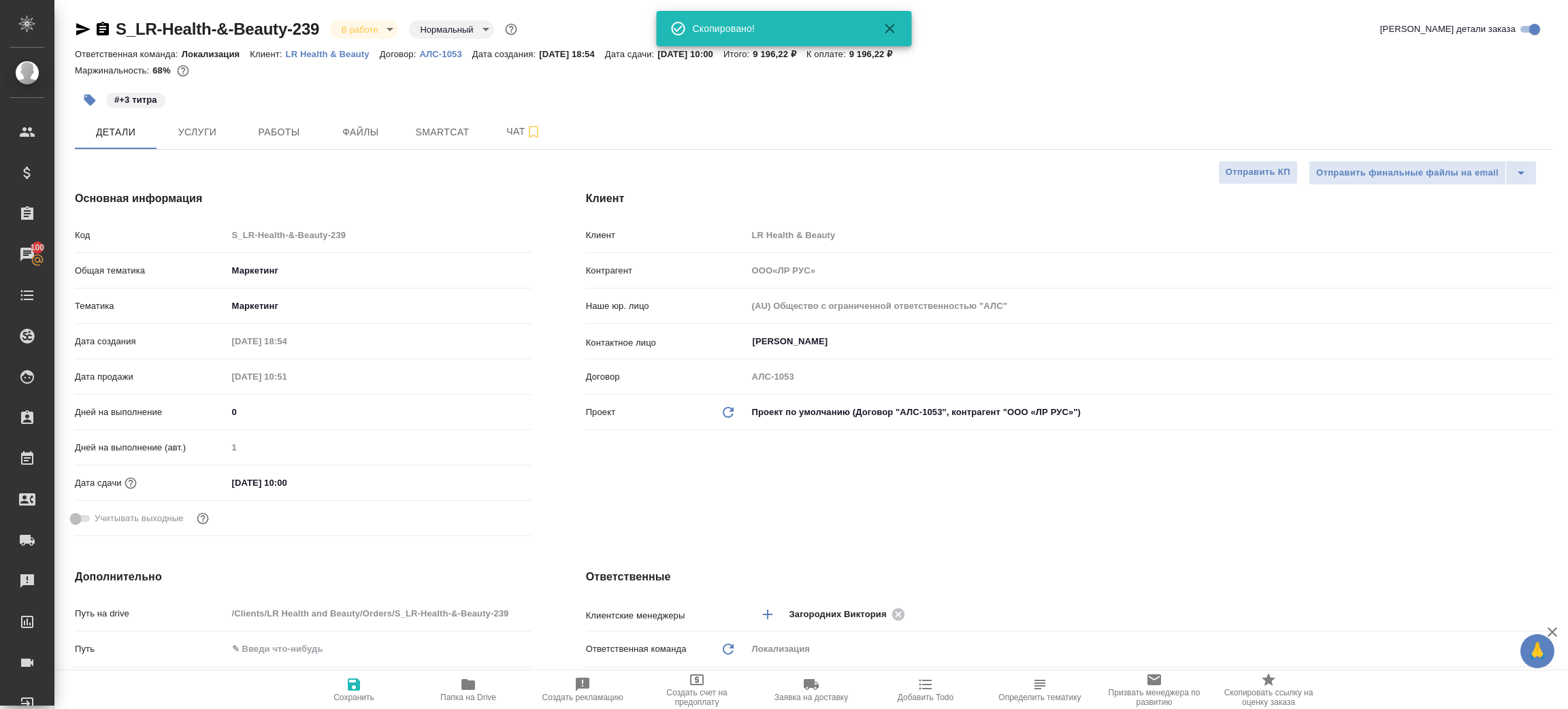
type textarea "x"
type input "ООО«ЛР РУС»"
type textarea "x"
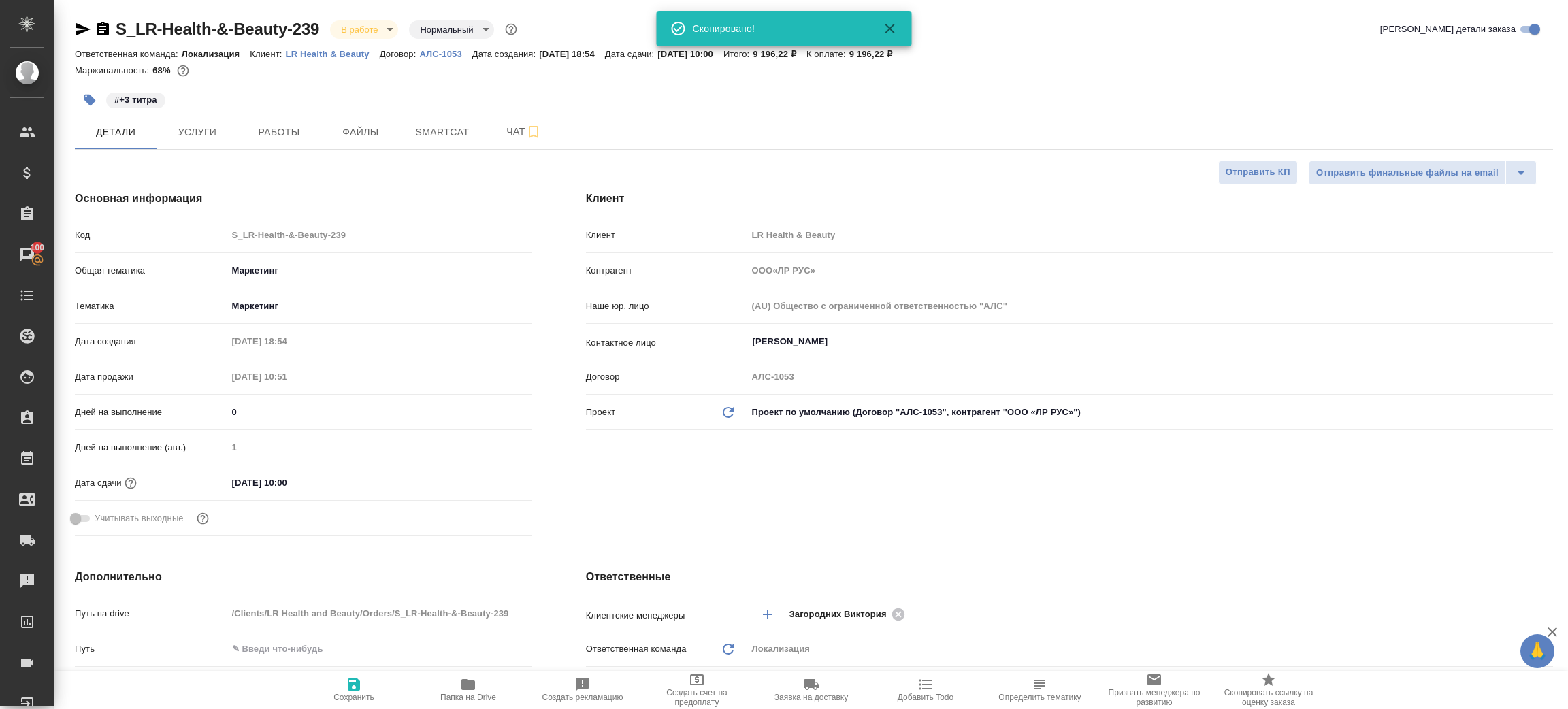
type textarea "x"
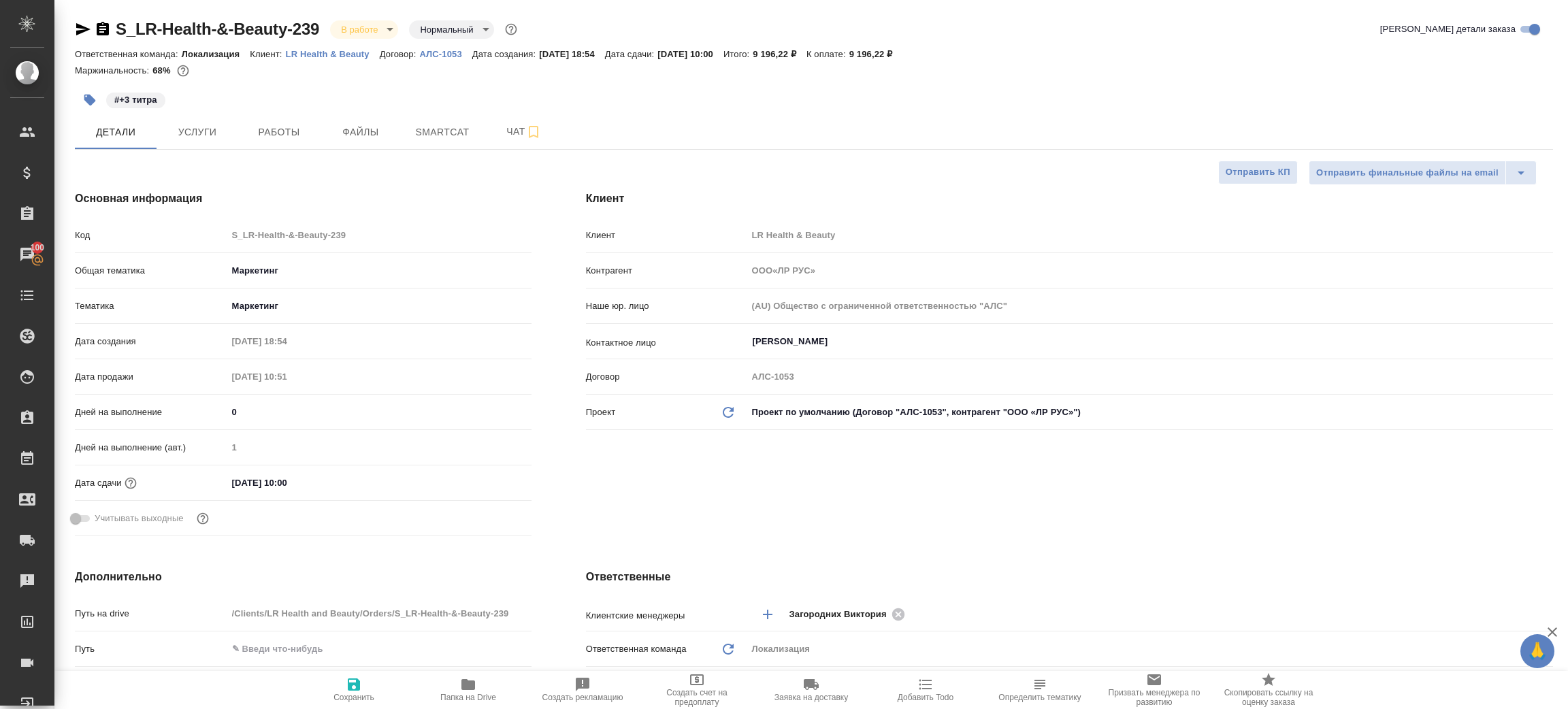
type input "ООО«ЛР РУС»"
type textarea "x"
type input "ООО«ЛР РУС»"
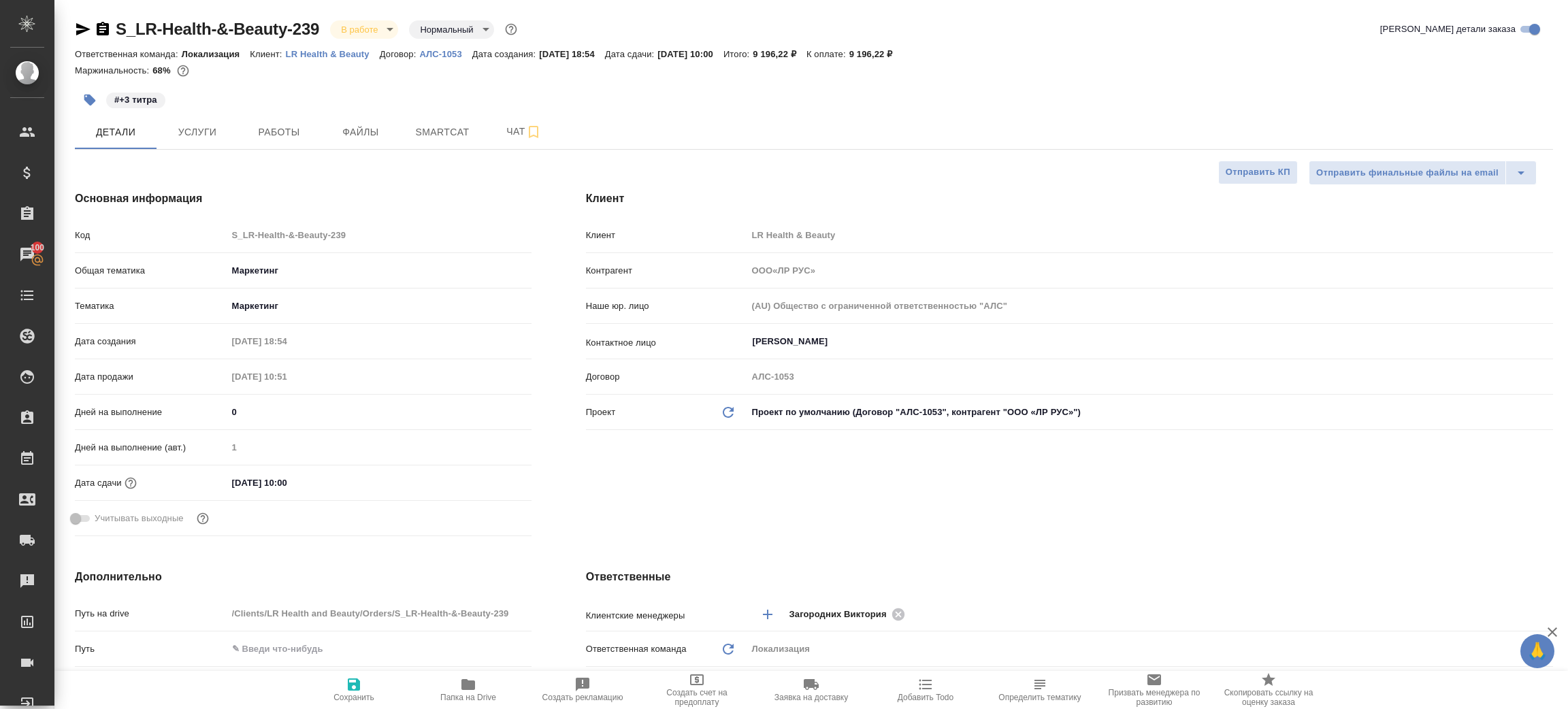
type textarea "x"
type input "ООО«ЛР РУС»"
type textarea "x"
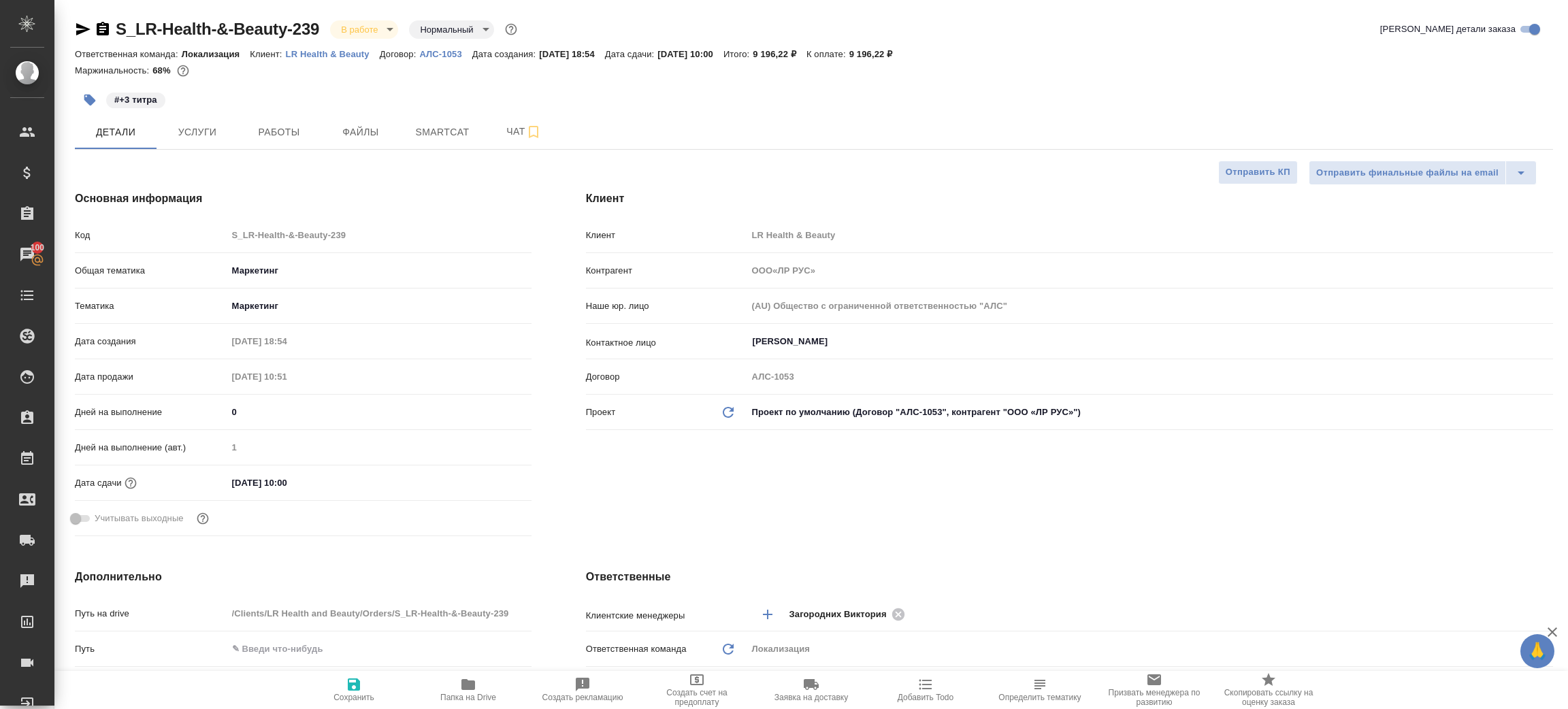
type textarea "x"
type input "ООО«ЛР РУС»"
type textarea "x"
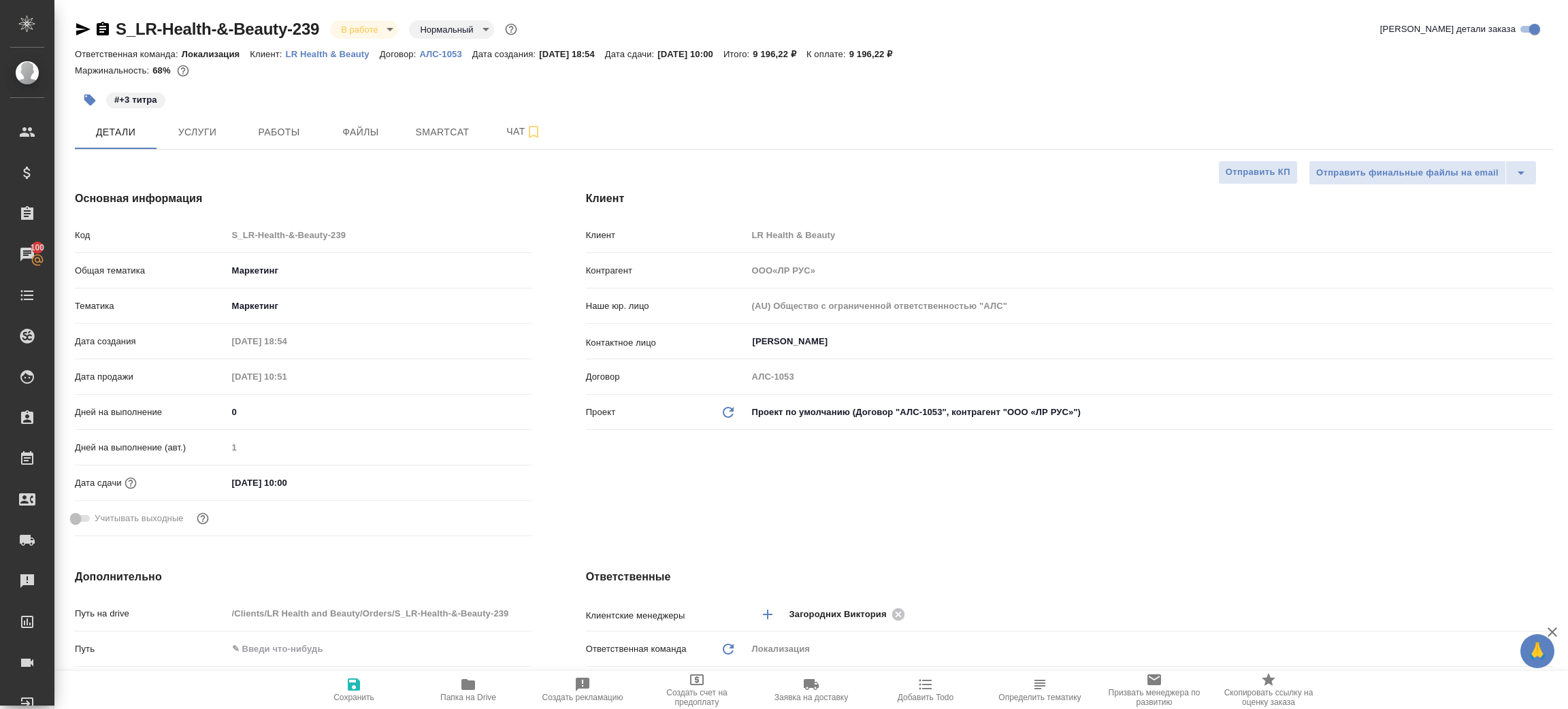
type textarea "x"
type input "ООО«ЛР РУС»"
type textarea "x"
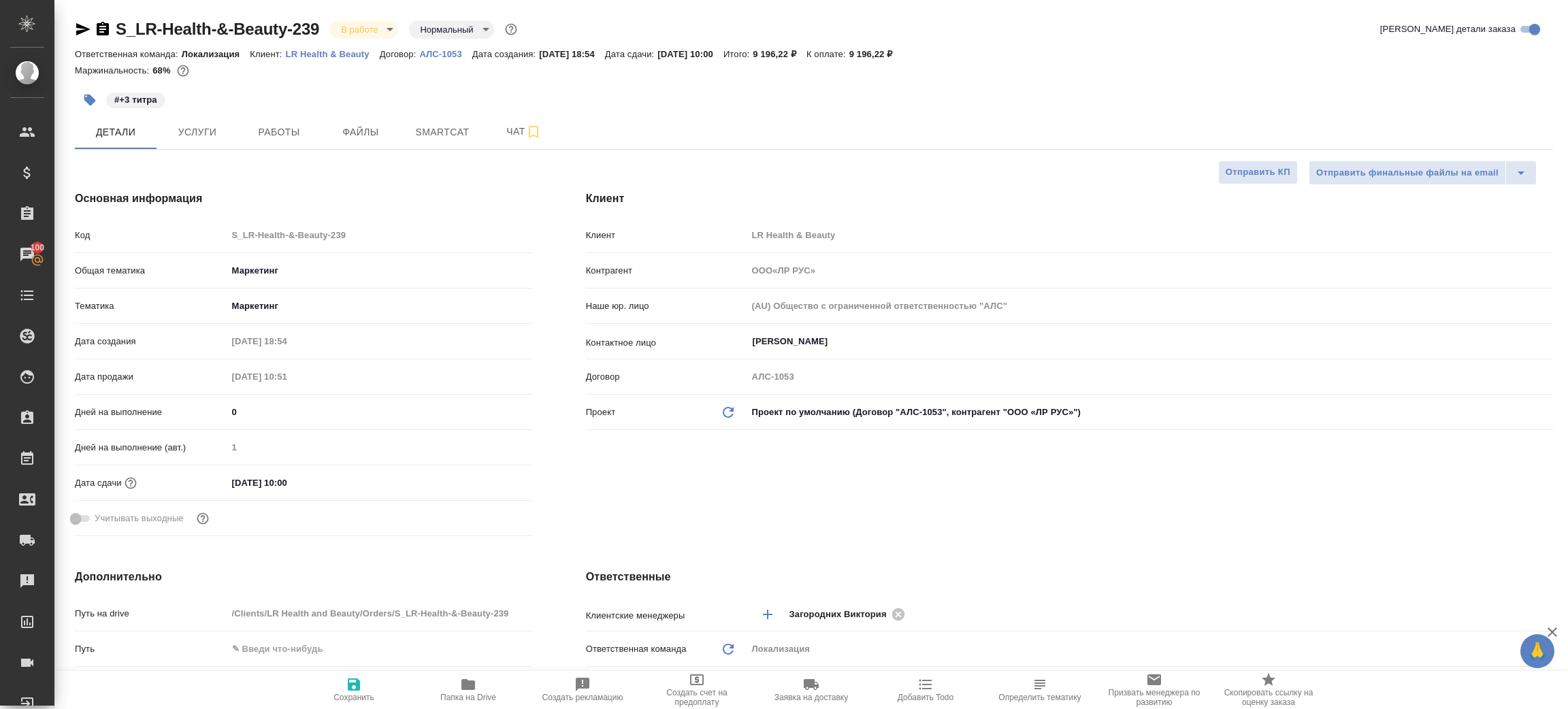
type input "ООО«ЛР РУС»"
type textarea "x"
click at [483, 693] on span "Папка на Drive" at bounding box center [468, 697] width 56 height 9
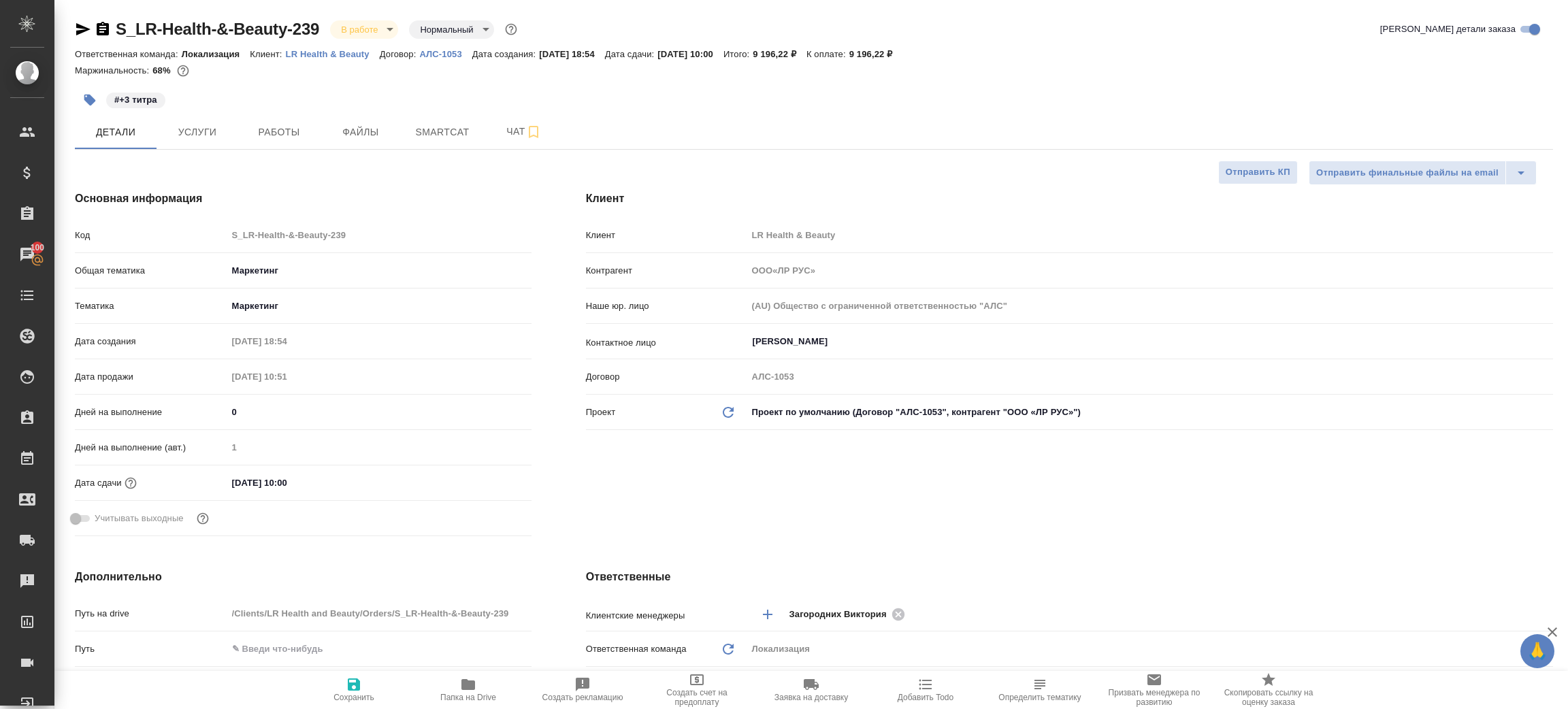
type input "ООО«ЛР РУС»"
type textarea "x"
type input "ООО«ЛР РУС»"
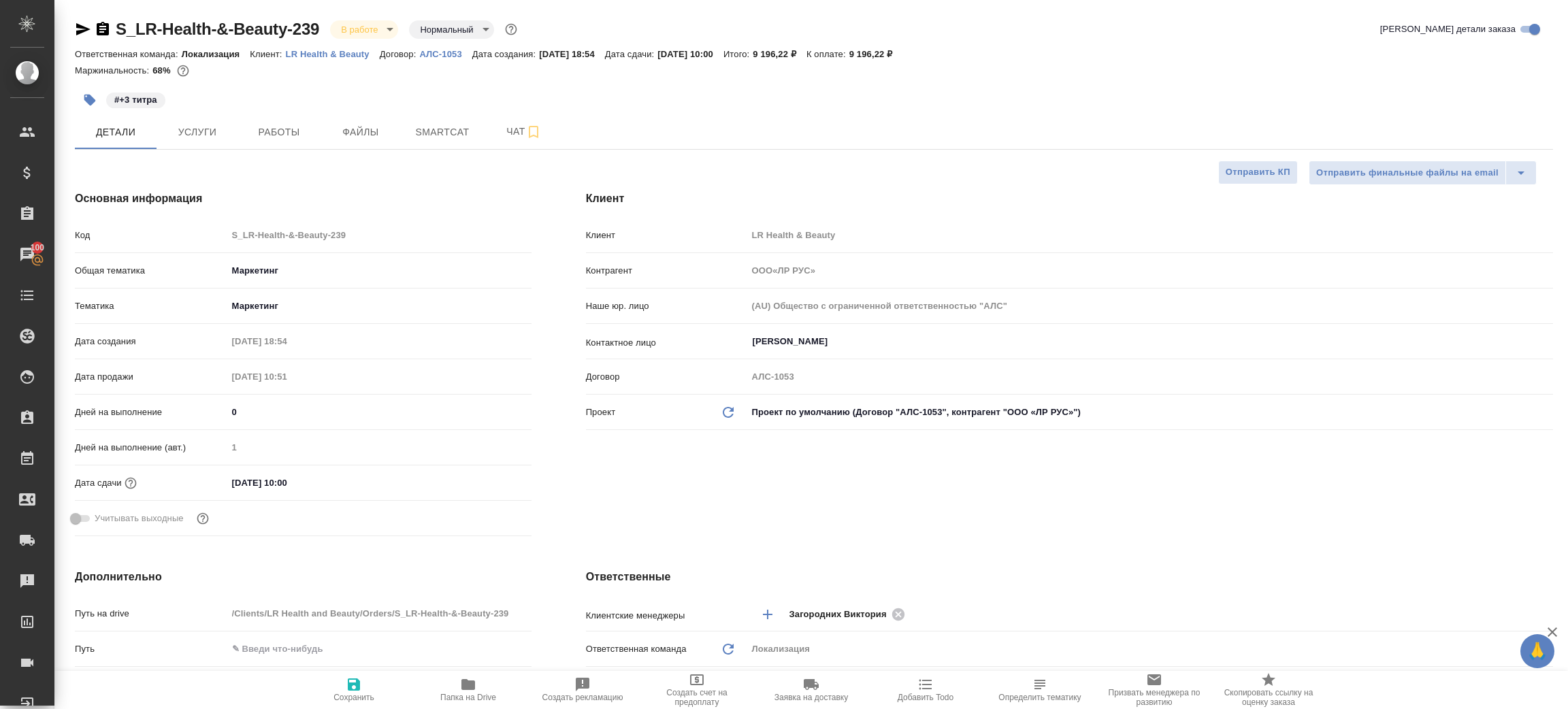
type textarea "x"
